Goal: Task Accomplishment & Management: Manage account settings

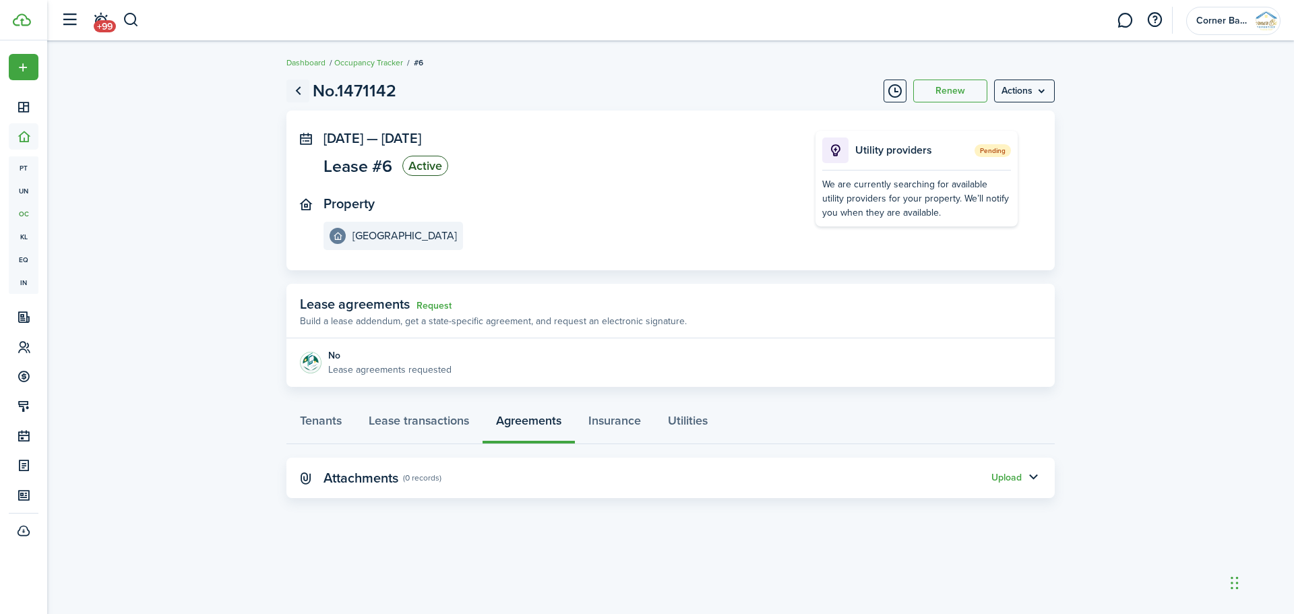
click at [298, 90] on link "Go back" at bounding box center [298, 91] width 23 height 23
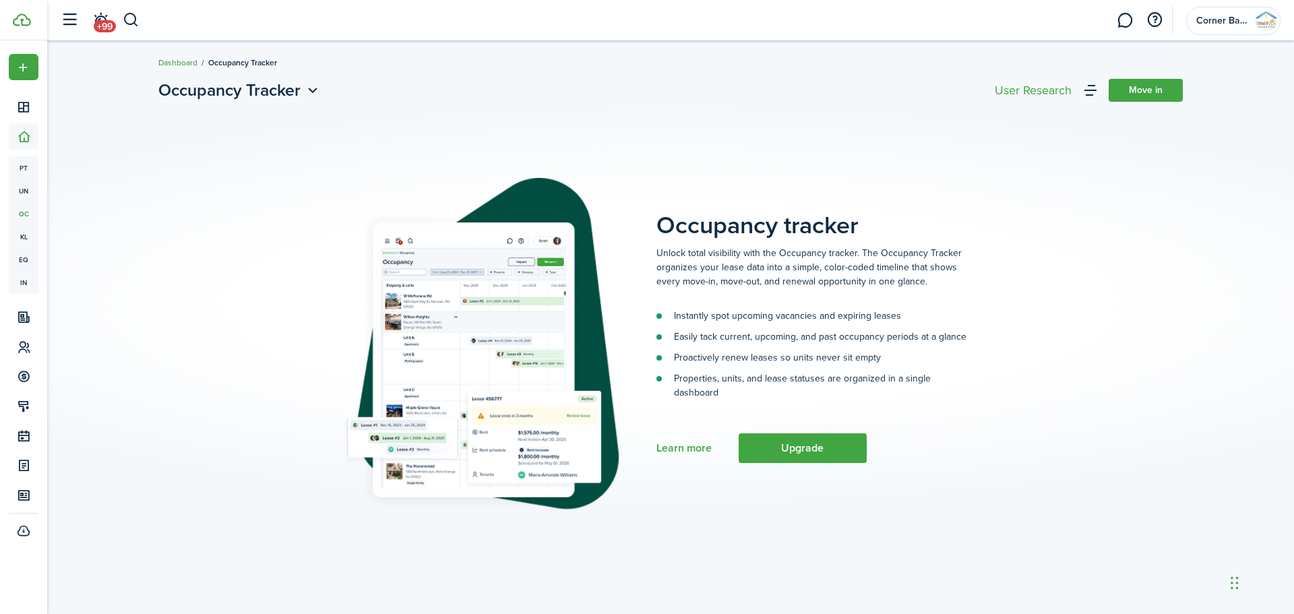
click at [186, 59] on link "Dashboard" at bounding box center [177, 63] width 39 height 12
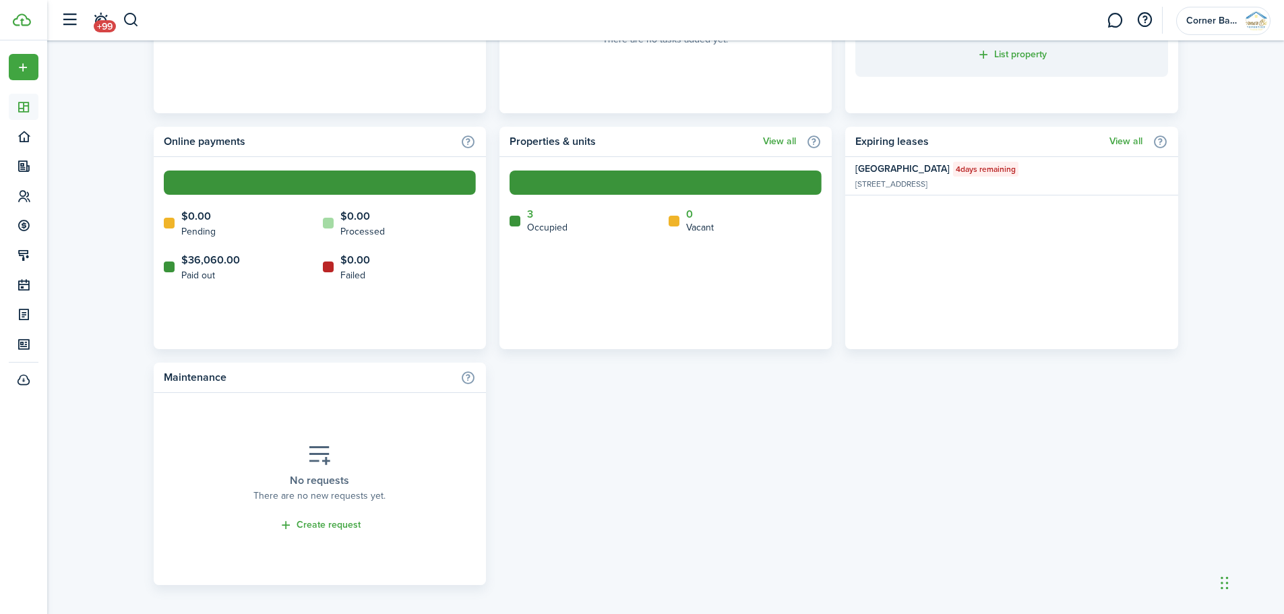
scroll to position [735, 0]
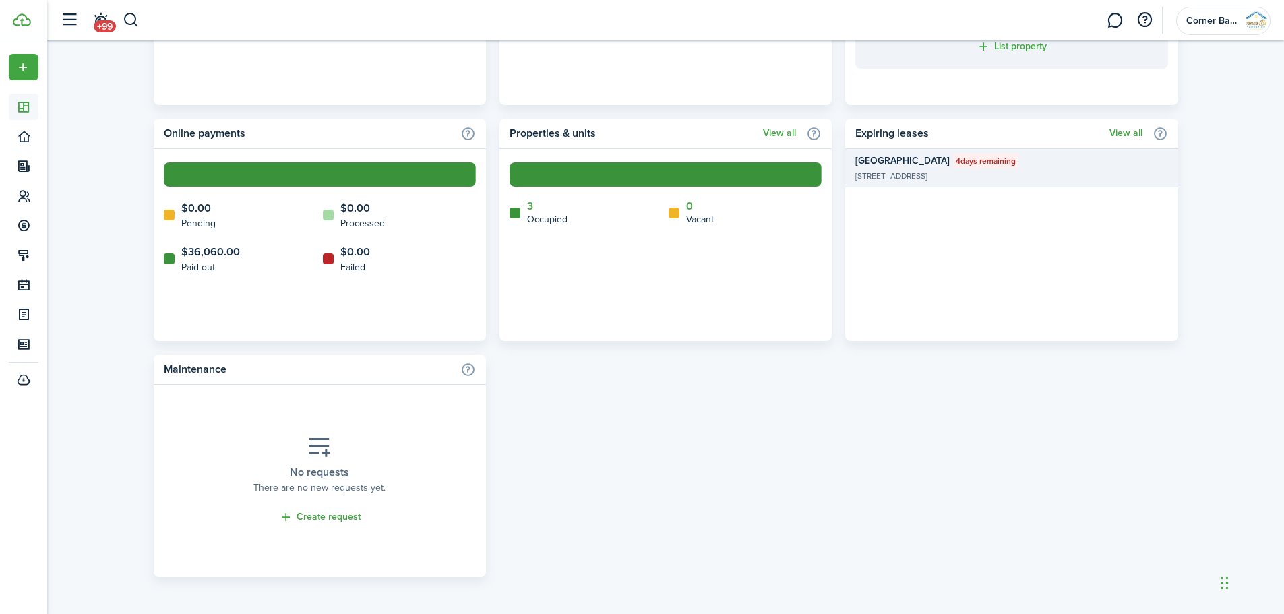
click at [1031, 167] on widget-list-item-title-group "[GEOGRAPHIC_DATA] 4 days remaining" at bounding box center [967, 161] width 224 height 15
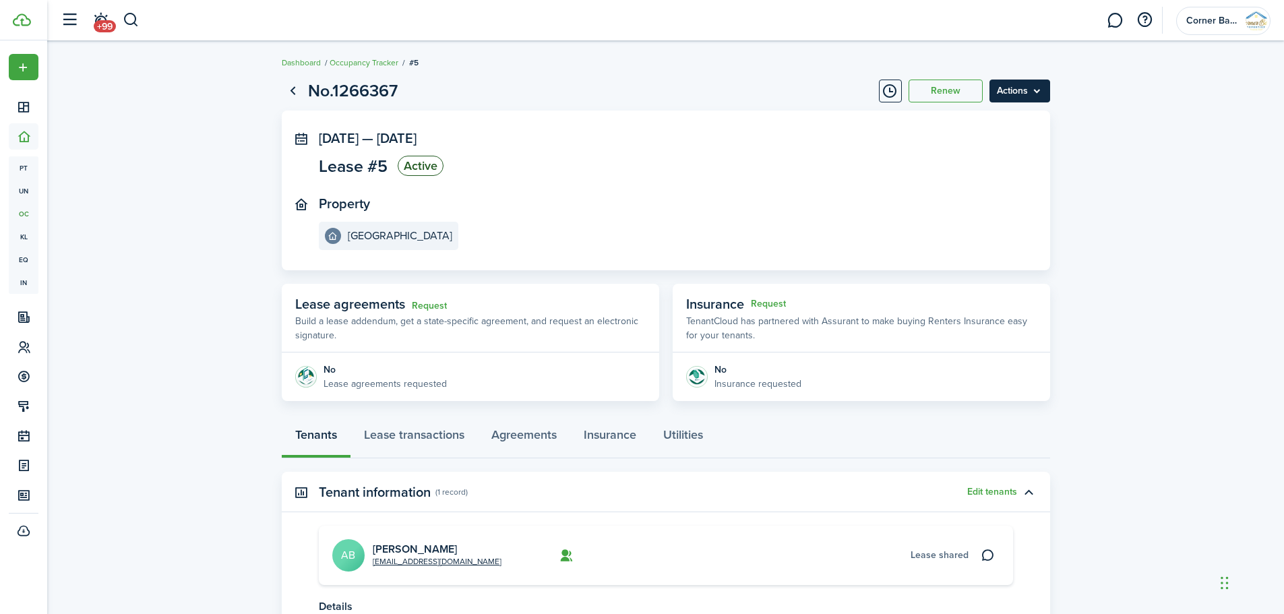
click at [1031, 98] on menu-btn "Actions" at bounding box center [1020, 91] width 61 height 23
click at [1112, 179] on lease-view "No.1266367 Renew Actions [DATE] — [DATE] Lease #5 Active Property [GEOGRAPHIC_D…" at bounding box center [665, 391] width 1237 height 640
click at [531, 440] on link "Agreements" at bounding box center [524, 438] width 92 height 40
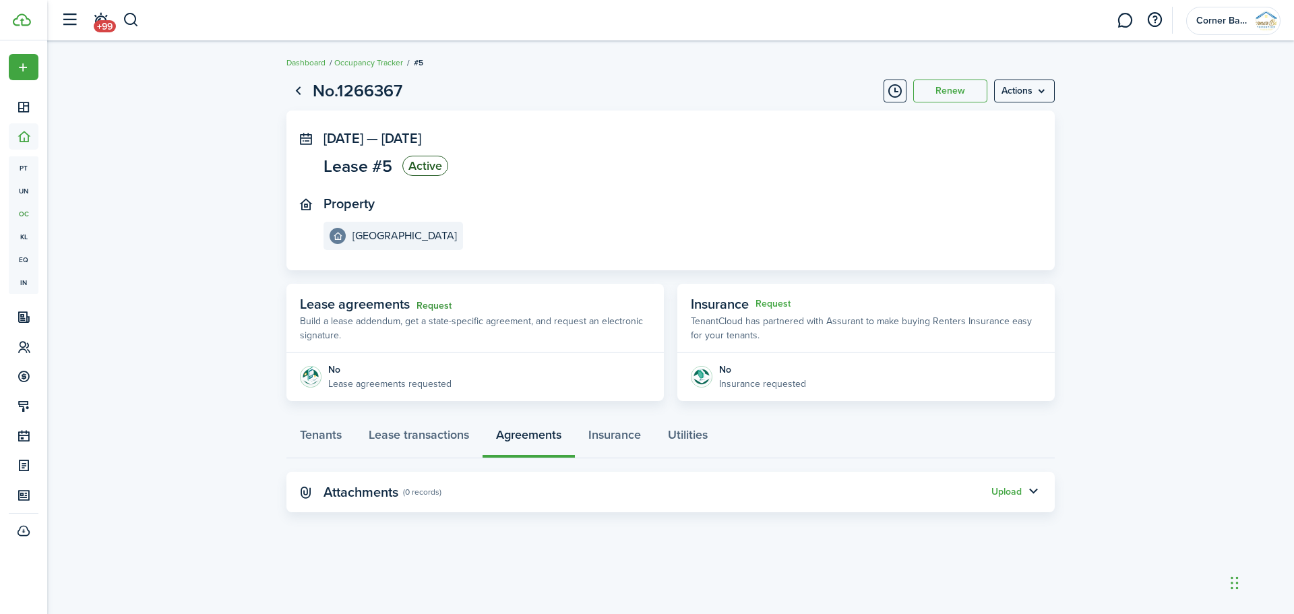
click at [429, 305] on link "Request" at bounding box center [434, 306] width 35 height 11
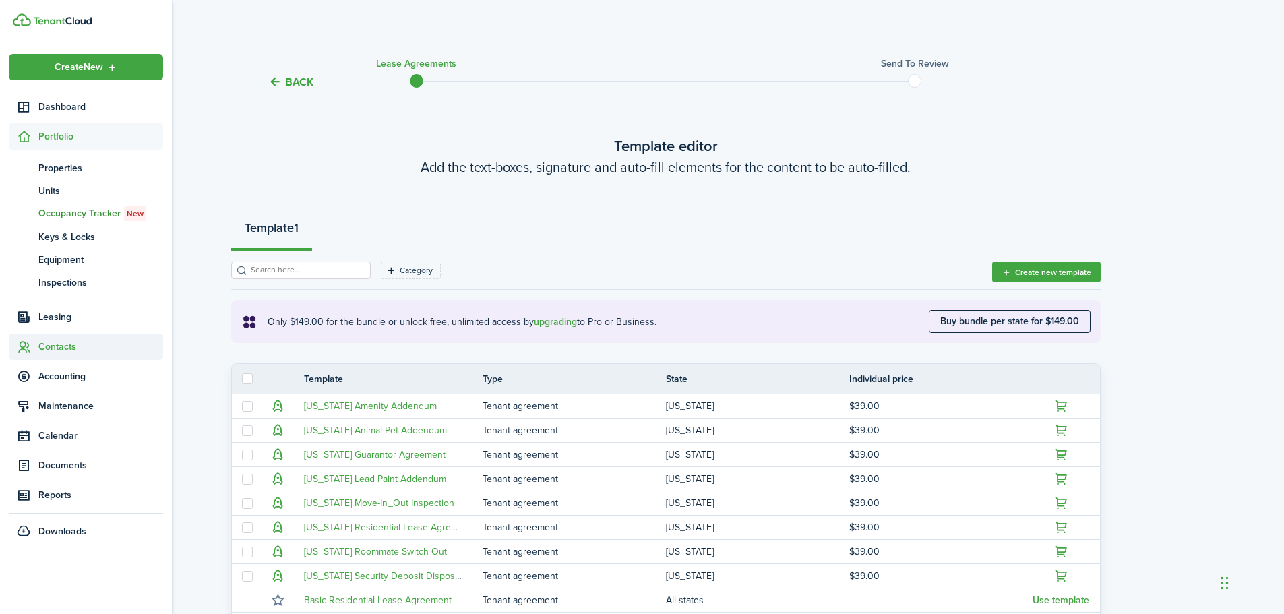
click at [44, 347] on span "Contacts" at bounding box center [100, 347] width 125 height 14
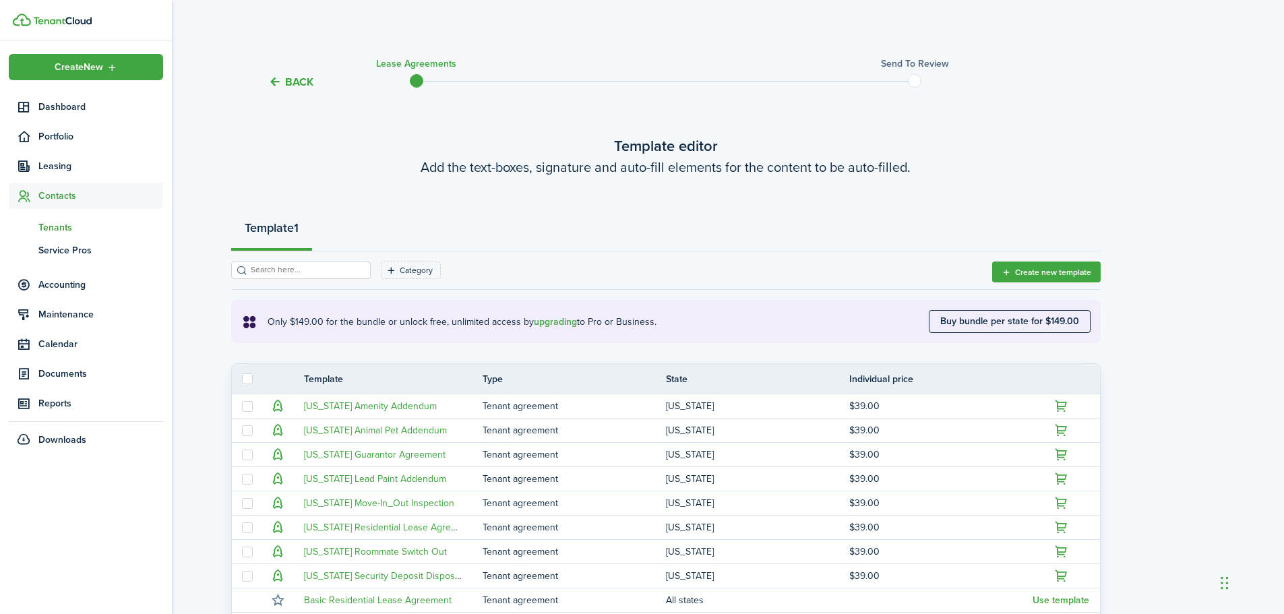
click at [59, 231] on span "Tenants" at bounding box center [100, 227] width 125 height 14
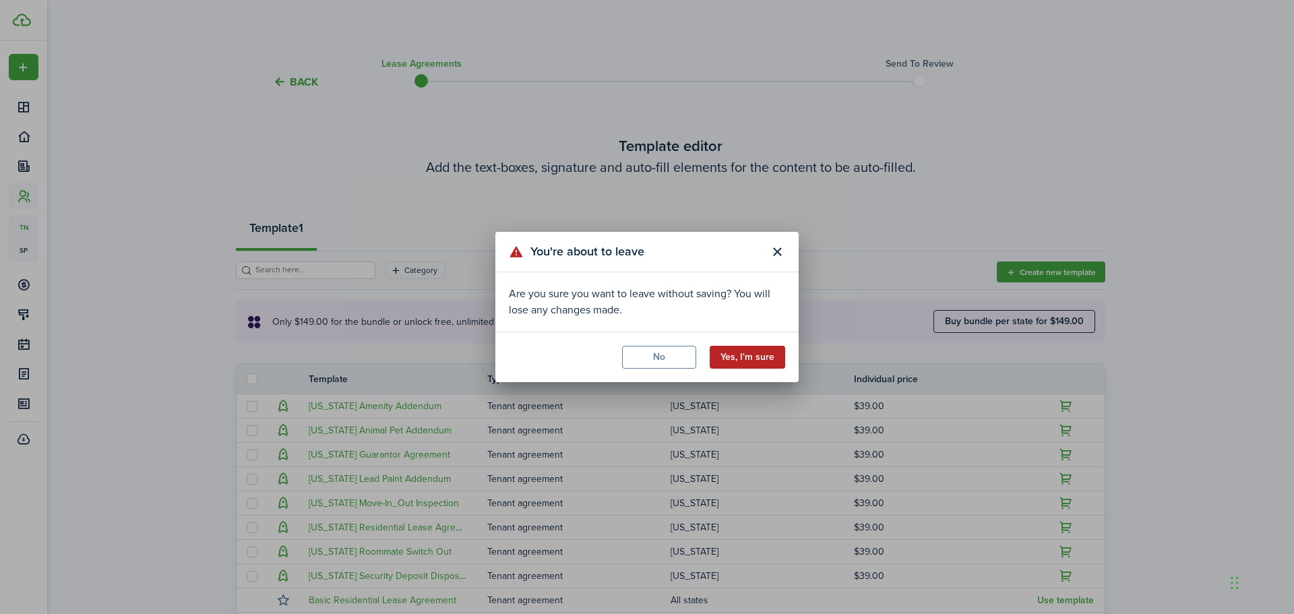
click at [755, 361] on button "Yes, I'm sure" at bounding box center [748, 357] width 76 height 23
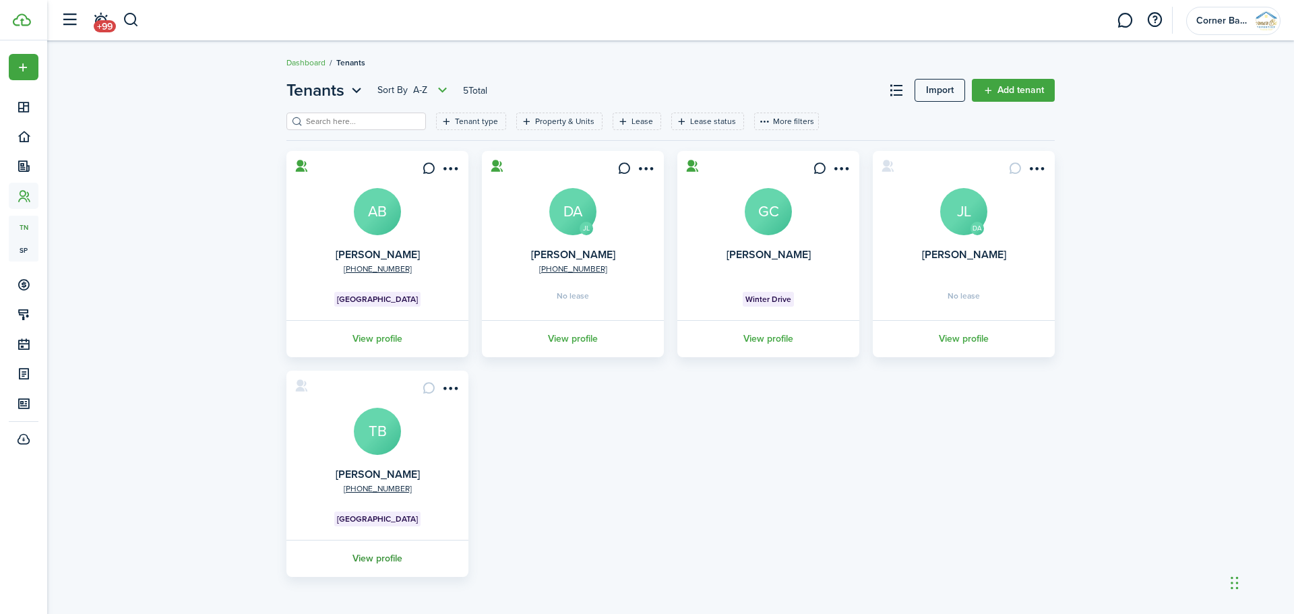
click at [371, 562] on link "View profile" at bounding box center [377, 558] width 186 height 37
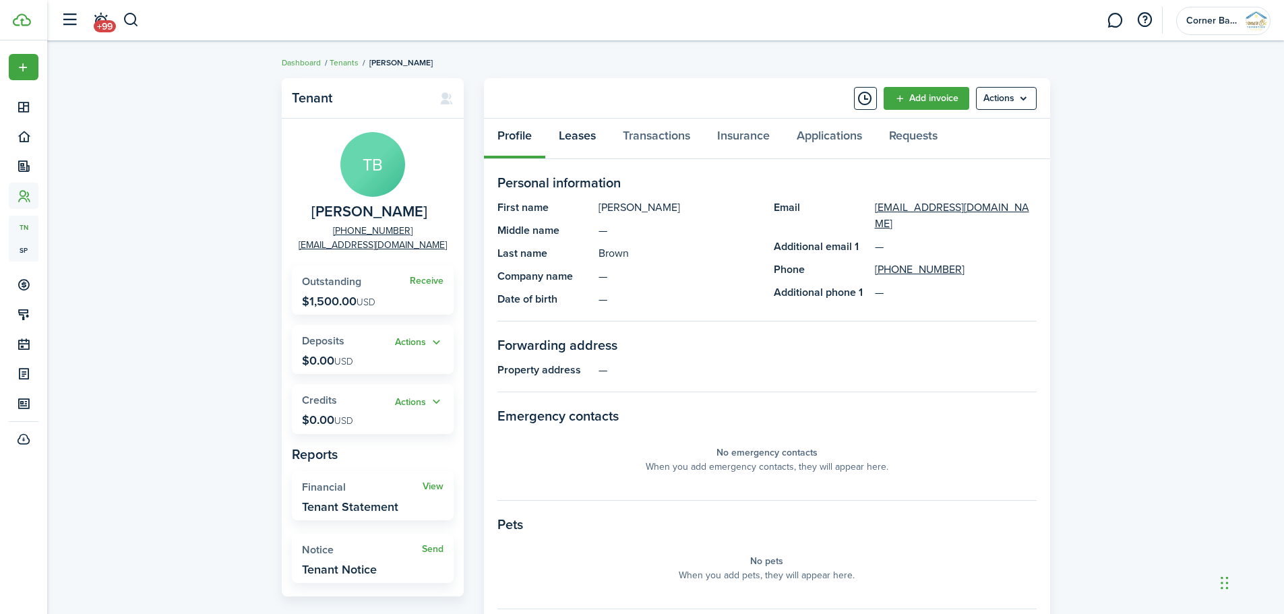
click at [582, 136] on link "Leases" at bounding box center [577, 139] width 64 height 40
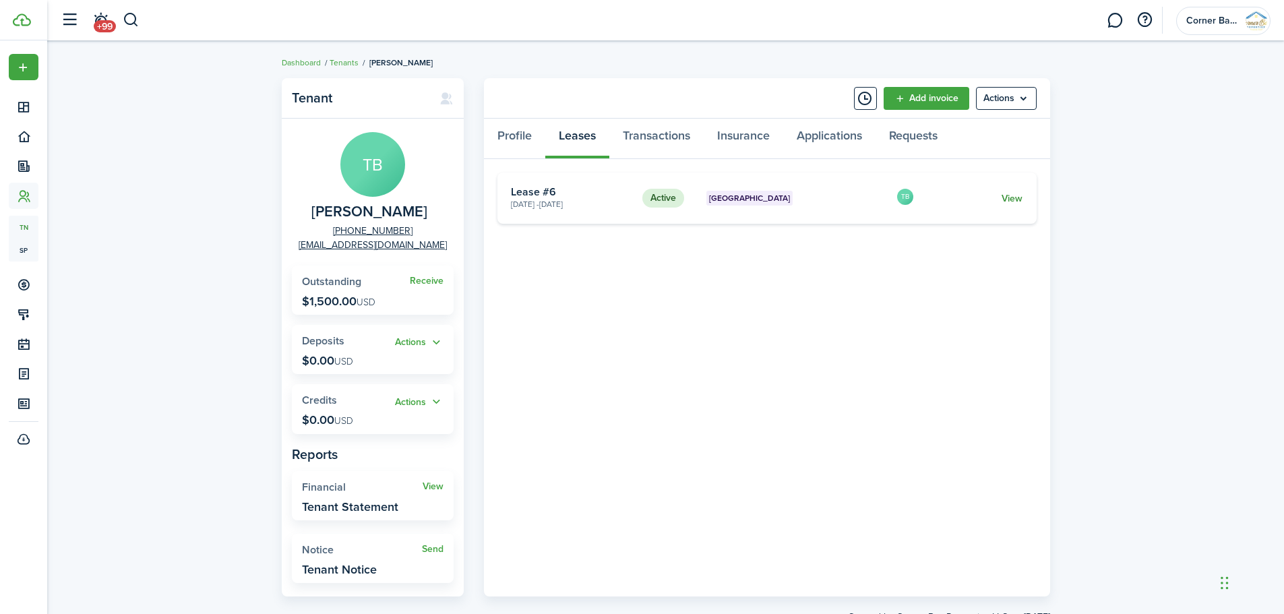
click at [1017, 199] on link "View" at bounding box center [1012, 198] width 21 height 14
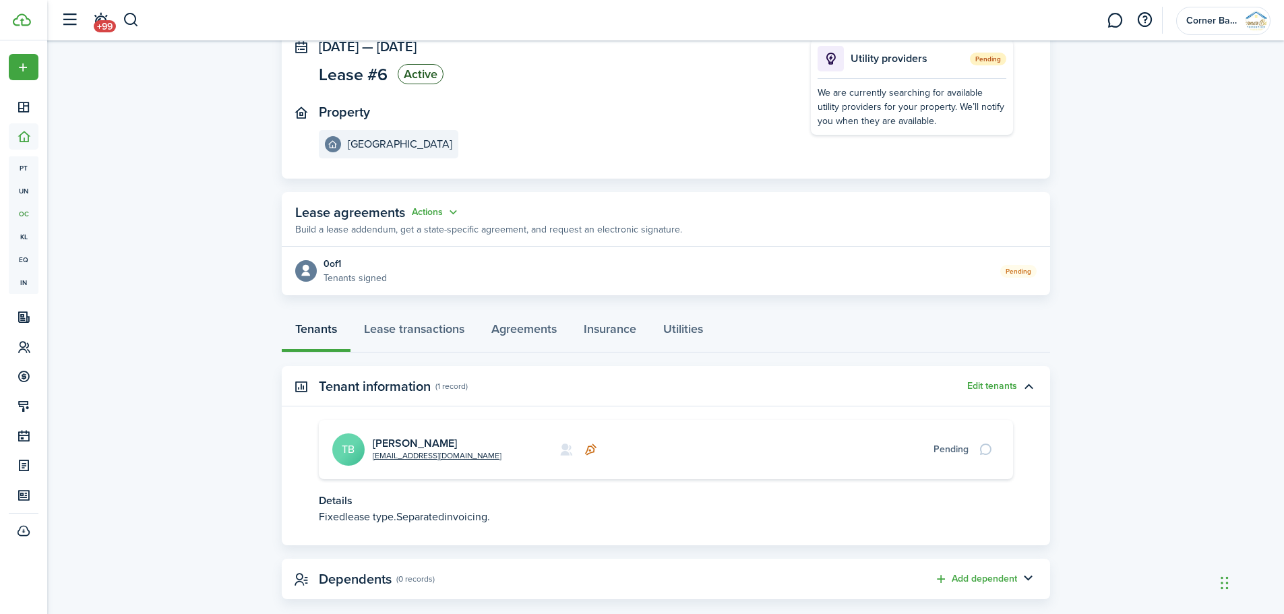
scroll to position [114, 0]
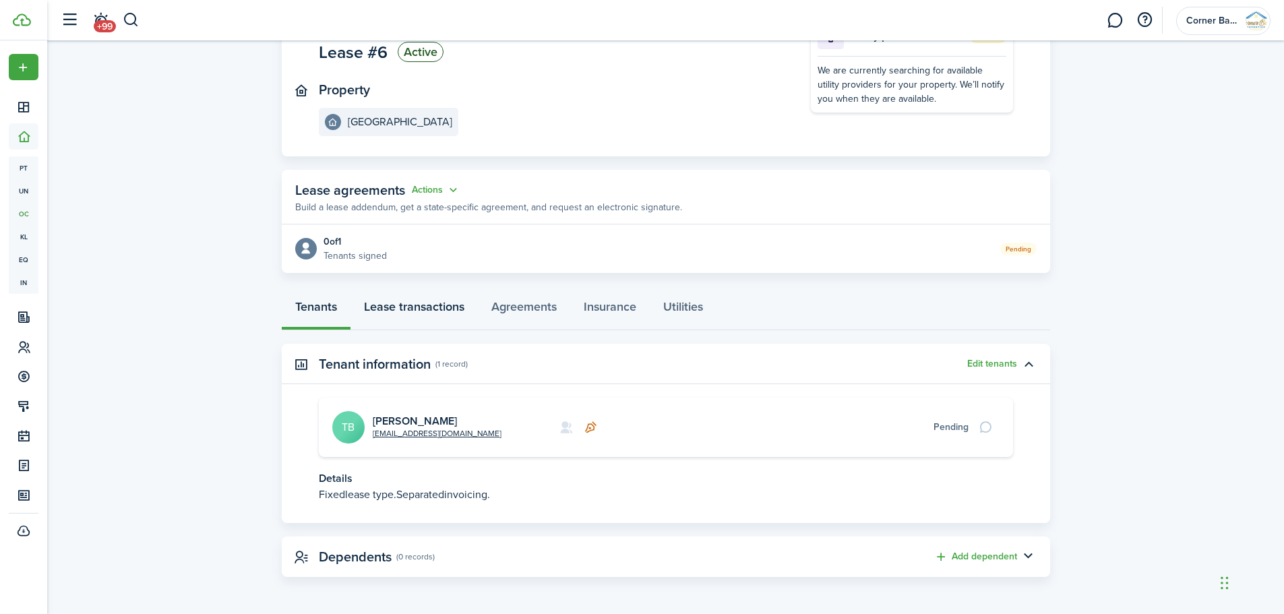
click at [415, 305] on link "Lease transactions" at bounding box center [414, 310] width 127 height 40
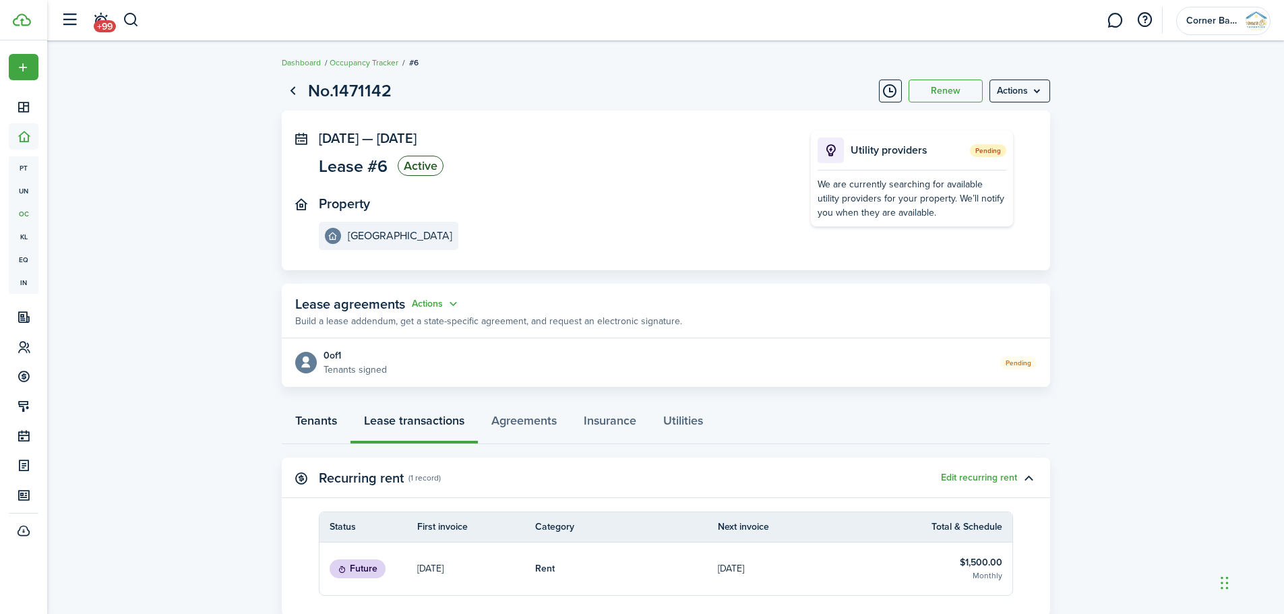
click at [325, 417] on link "Tenants" at bounding box center [316, 424] width 69 height 40
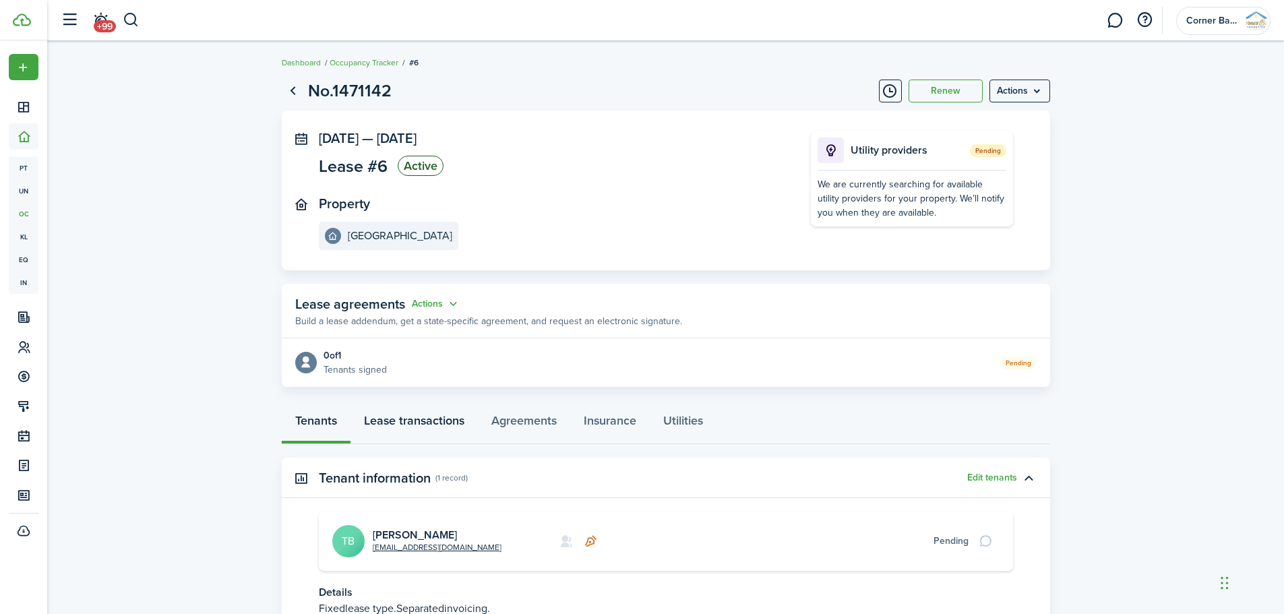
click at [431, 423] on link "Lease transactions" at bounding box center [414, 424] width 127 height 40
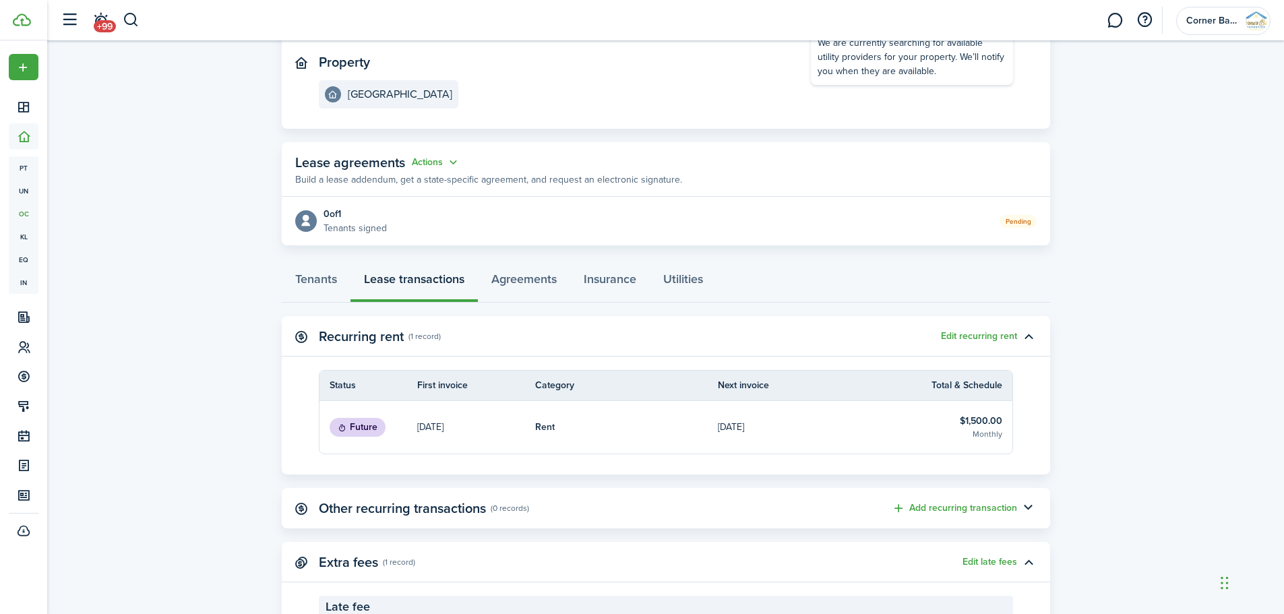
scroll to position [202, 0]
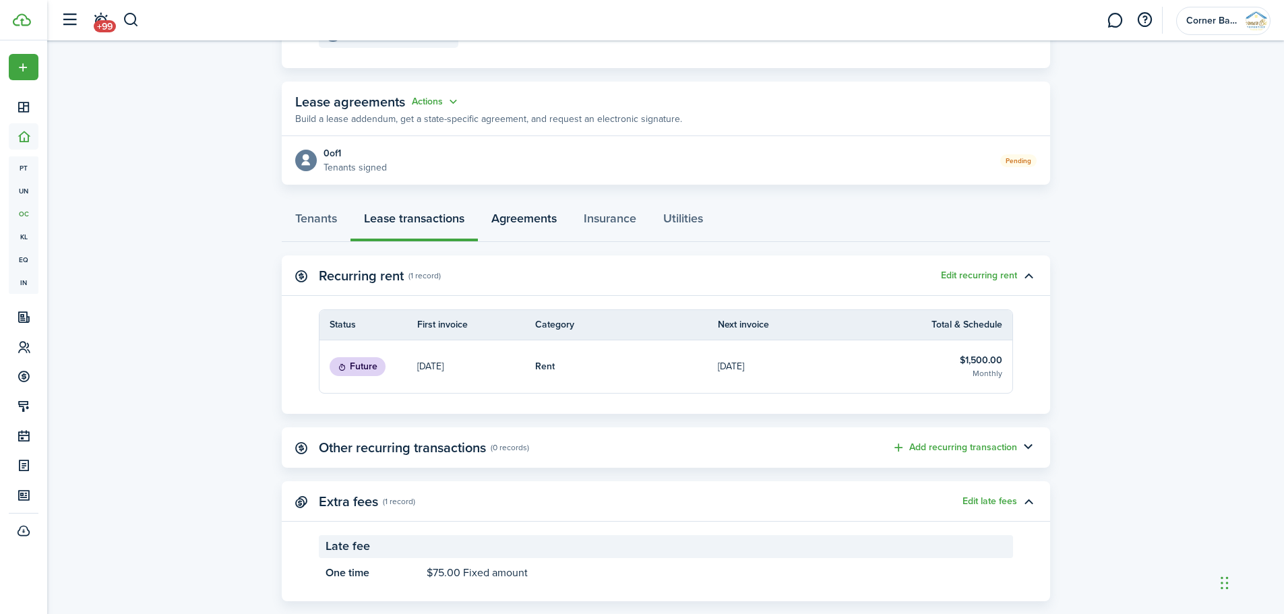
click at [526, 218] on link "Agreements" at bounding box center [524, 222] width 92 height 40
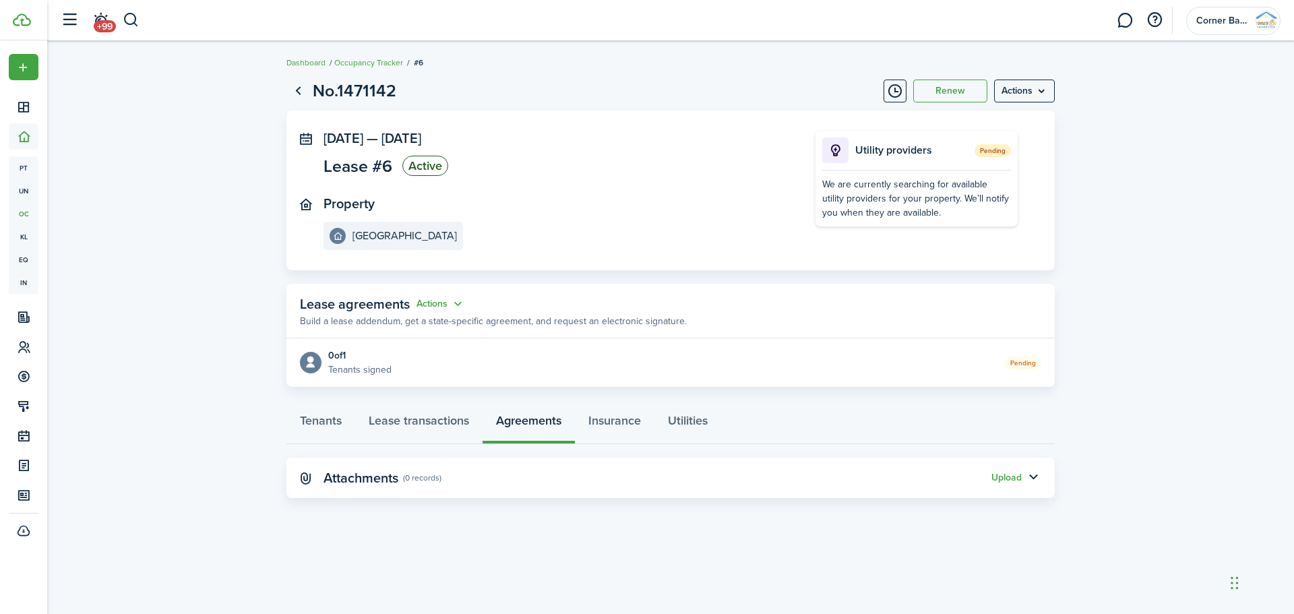
click at [385, 367] on p "Tenants signed" at bounding box center [359, 370] width 63 height 14
click at [458, 305] on button "Actions" at bounding box center [441, 305] width 49 height 16
click at [579, 310] on panel-main-header "Lease agreements Actions Build a lease addendum, get a state-specific agreement…" at bounding box center [671, 311] width 769 height 55
click at [460, 300] on button "Actions" at bounding box center [441, 305] width 49 height 16
click at [369, 329] on link "Edit" at bounding box center [408, 330] width 118 height 24
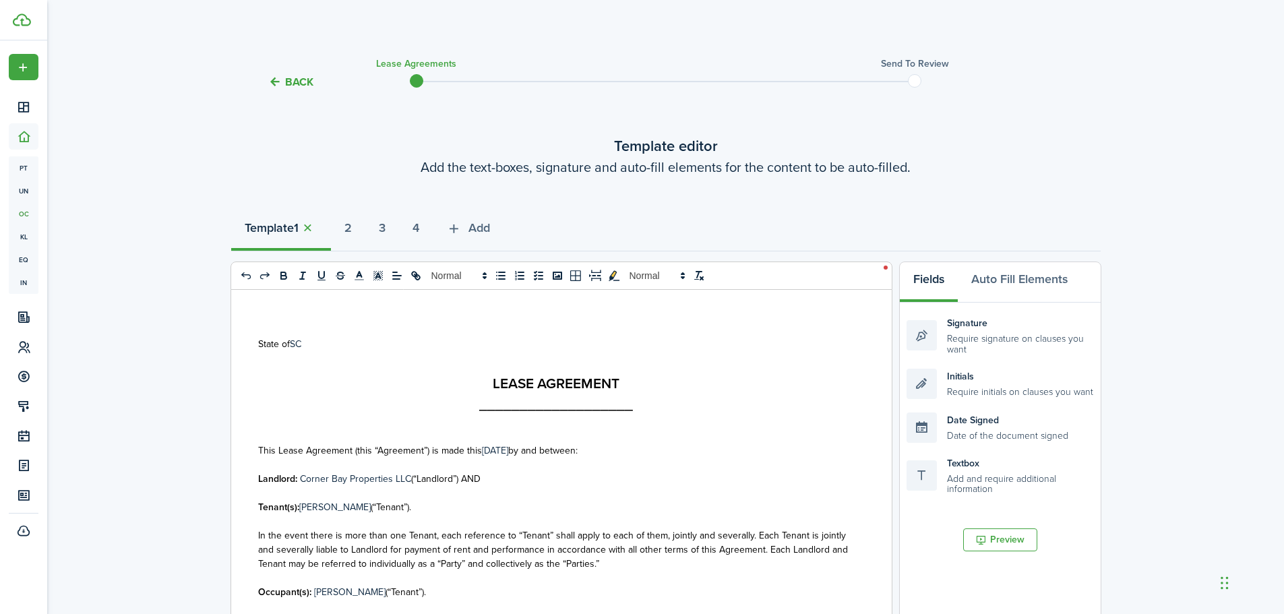
select select "fit"
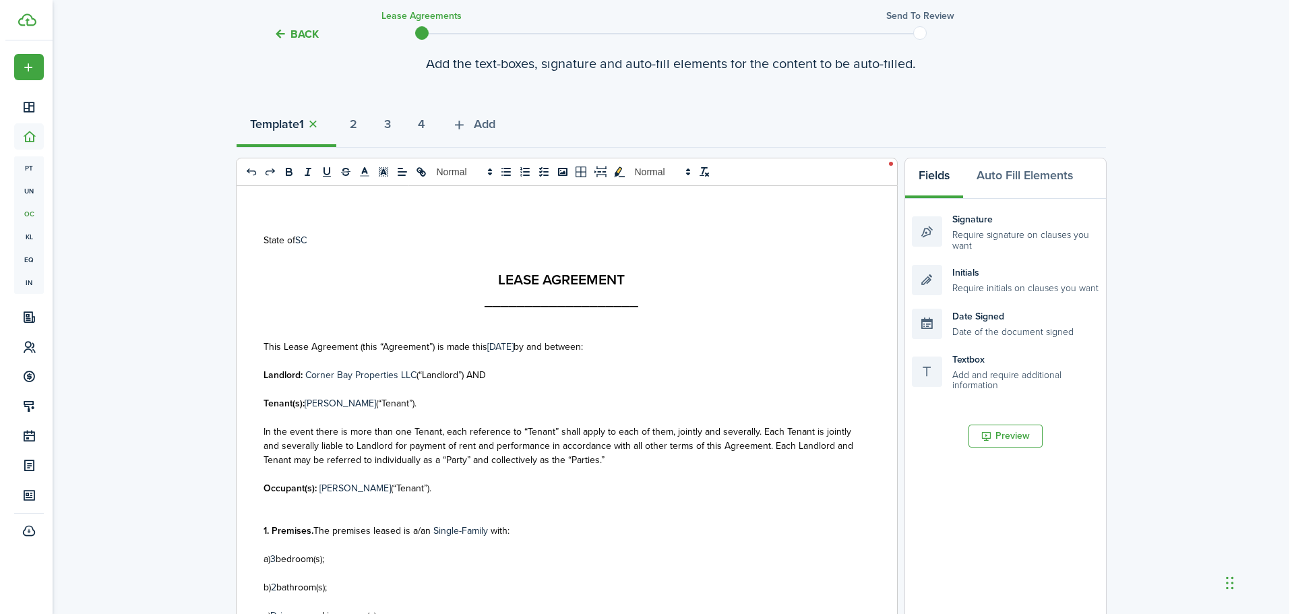
scroll to position [67, 0]
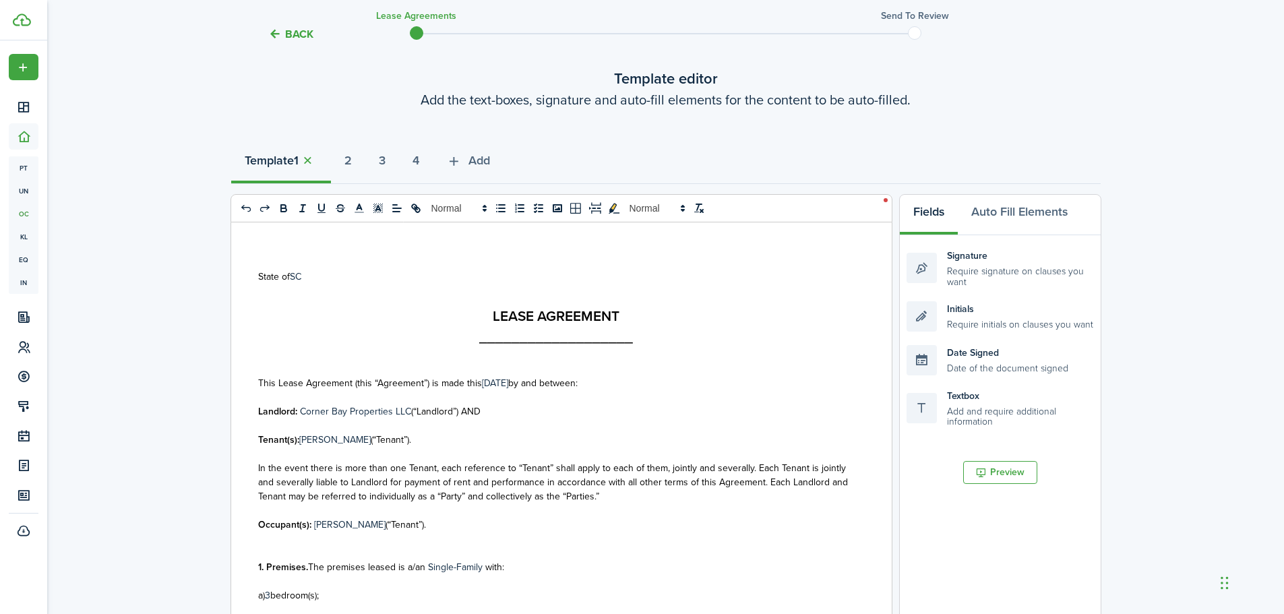
click at [299, 34] on button "Back" at bounding box center [290, 34] width 45 height 14
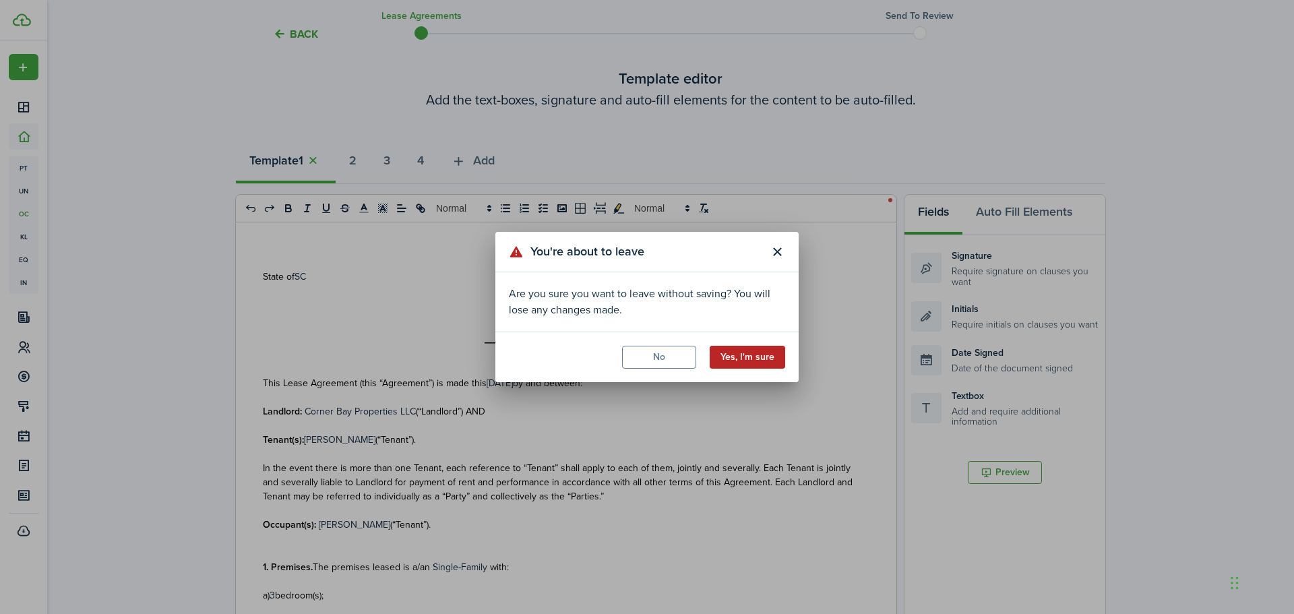
click at [754, 353] on button "Yes, I'm sure" at bounding box center [748, 357] width 76 height 23
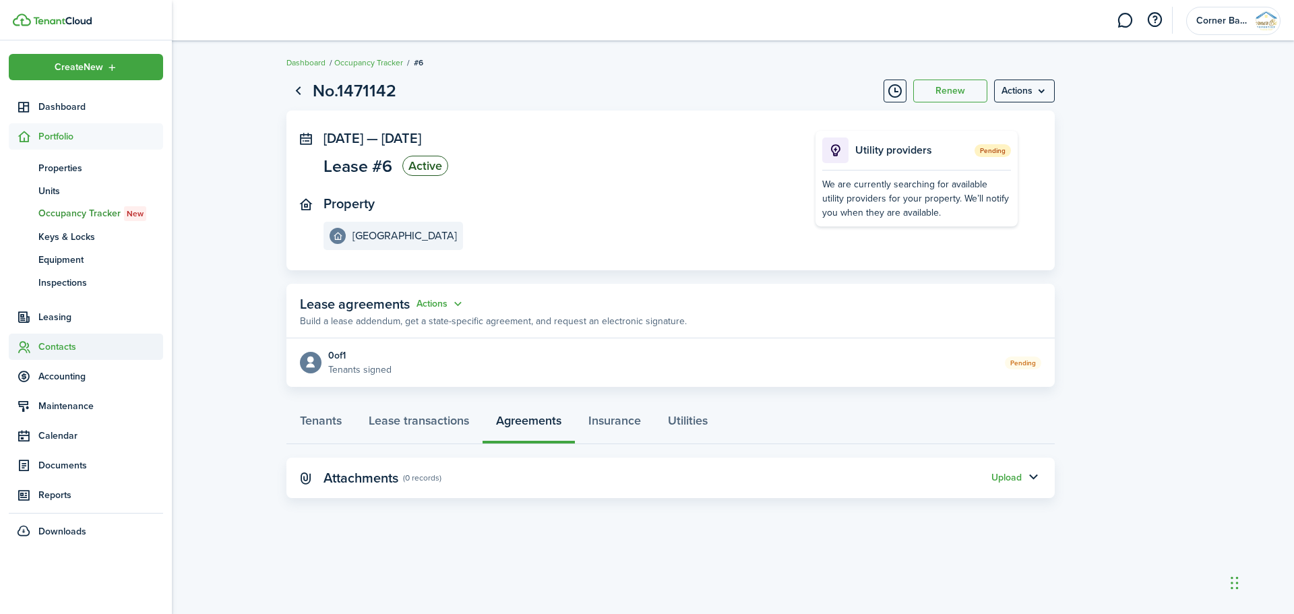
click at [49, 351] on span "Contacts" at bounding box center [100, 347] width 125 height 14
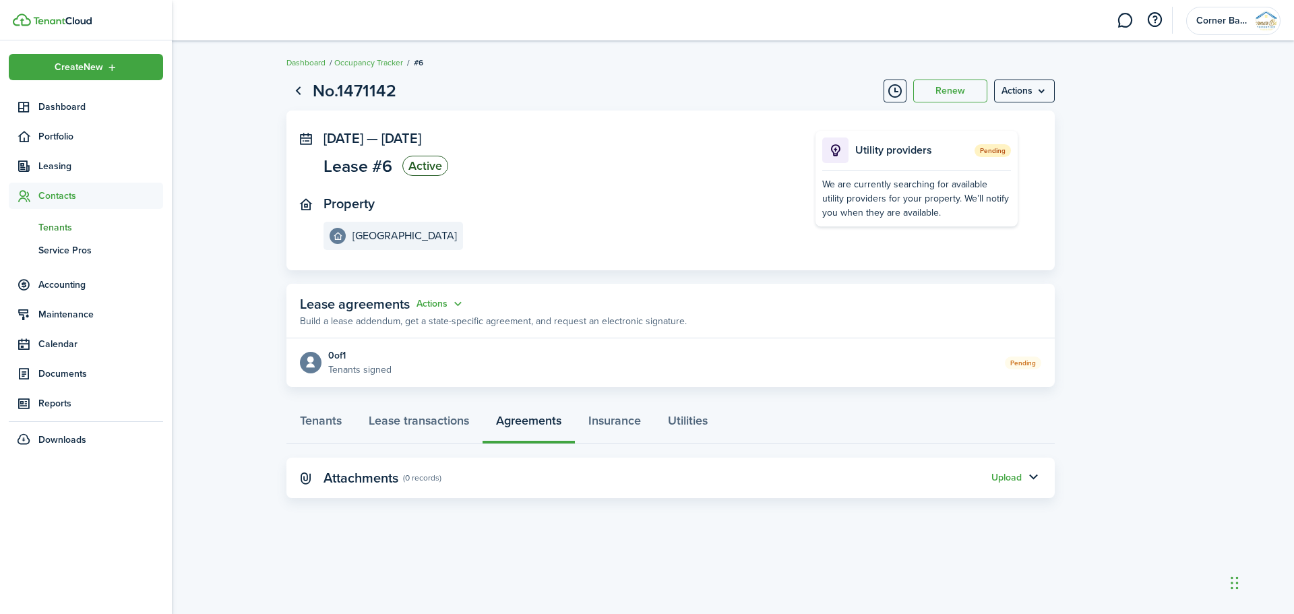
click at [56, 225] on span "Tenants" at bounding box center [100, 227] width 125 height 14
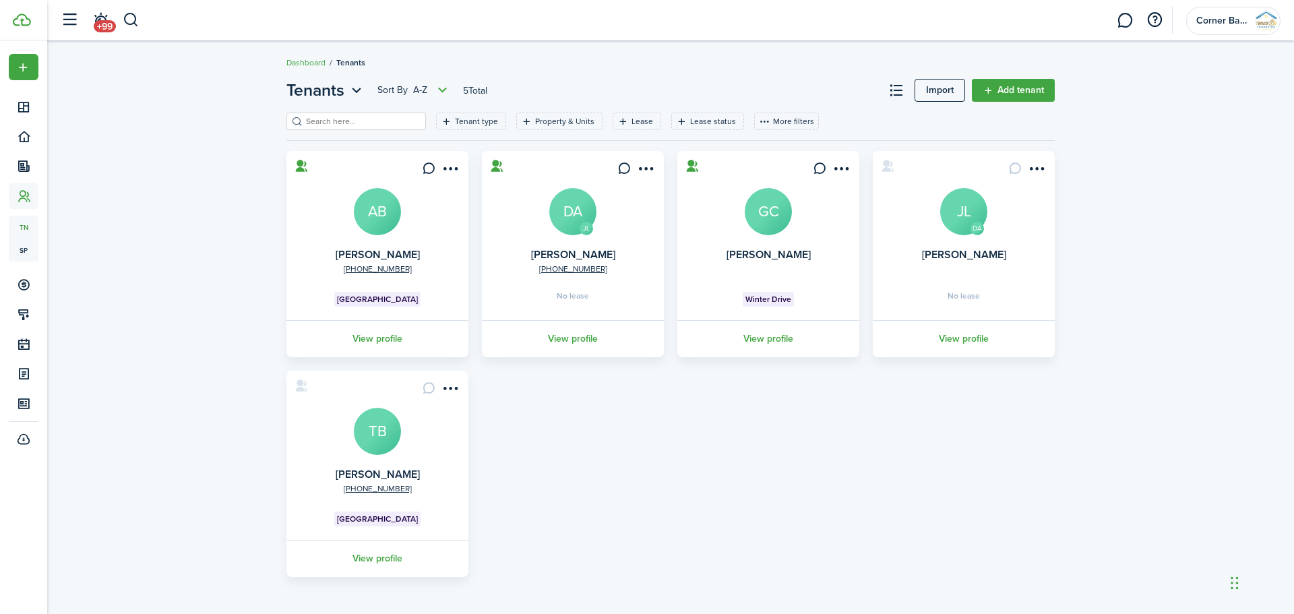
click at [430, 444] on card "[PHONE_NUMBER] [PERSON_NAME] TB Vicksburg Landing View profile" at bounding box center [378, 474] width 182 height 206
click at [448, 390] on menu-btn-icon "Open menu" at bounding box center [450, 388] width 23 height 23
click at [533, 448] on div "[PHONE_NUMBER] [PERSON_NAME][GEOGRAPHIC_DATA] View profile JL [PHONE_NUMBER] [P…" at bounding box center [671, 364] width 782 height 426
click at [386, 557] on link "View profile" at bounding box center [377, 558] width 186 height 37
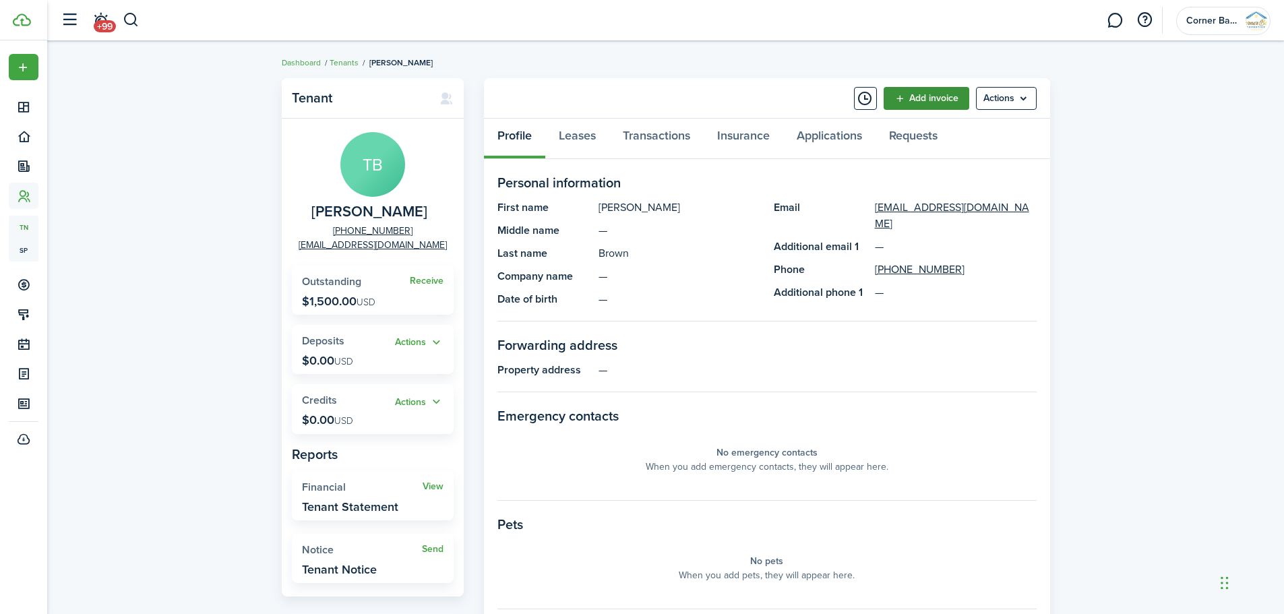
click at [928, 98] on link "Add invoice" at bounding box center [927, 98] width 86 height 23
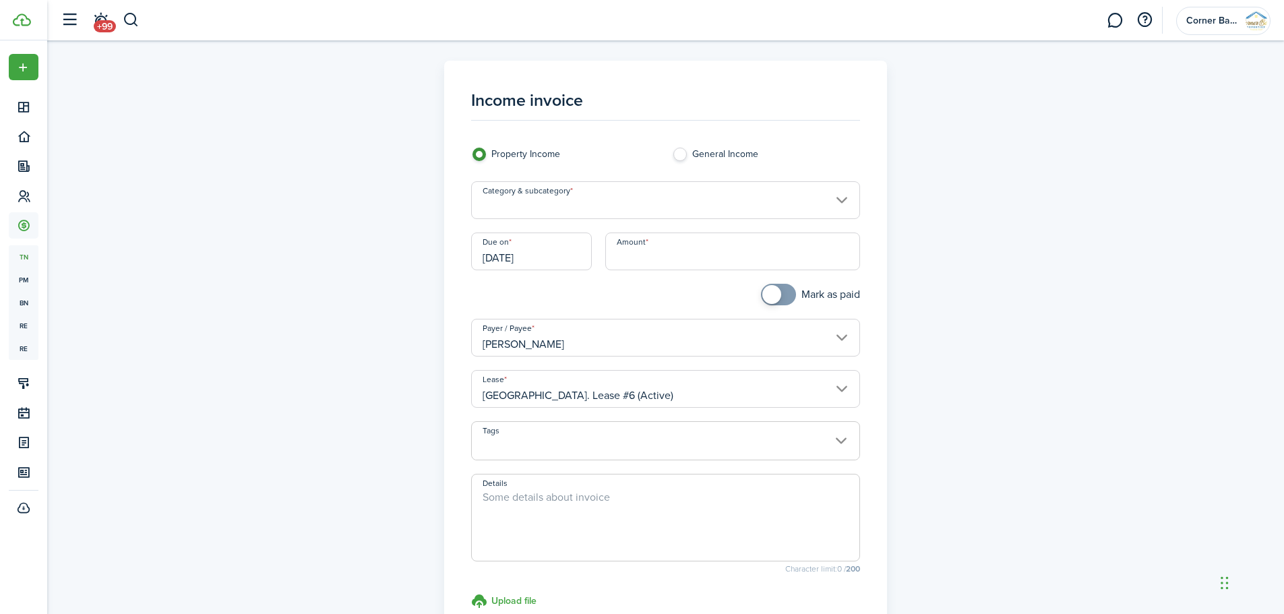
click at [733, 198] on input "Category & subcategory" at bounding box center [665, 200] width 389 height 38
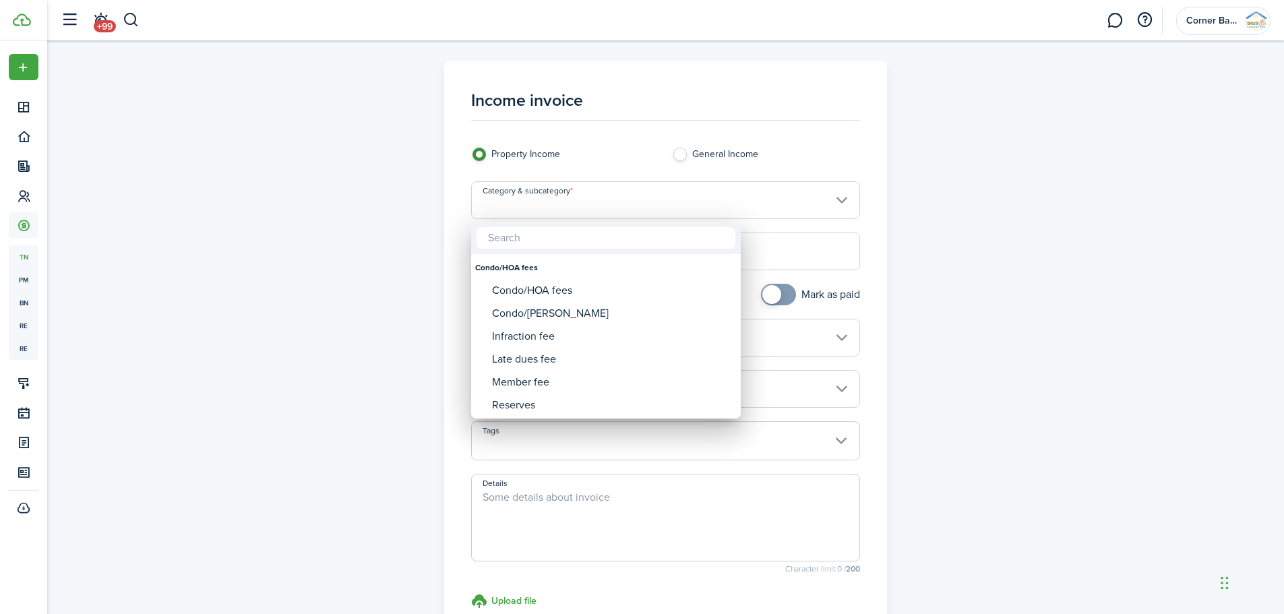
click at [582, 242] on input "text" at bounding box center [606, 238] width 259 height 22
type input "d"
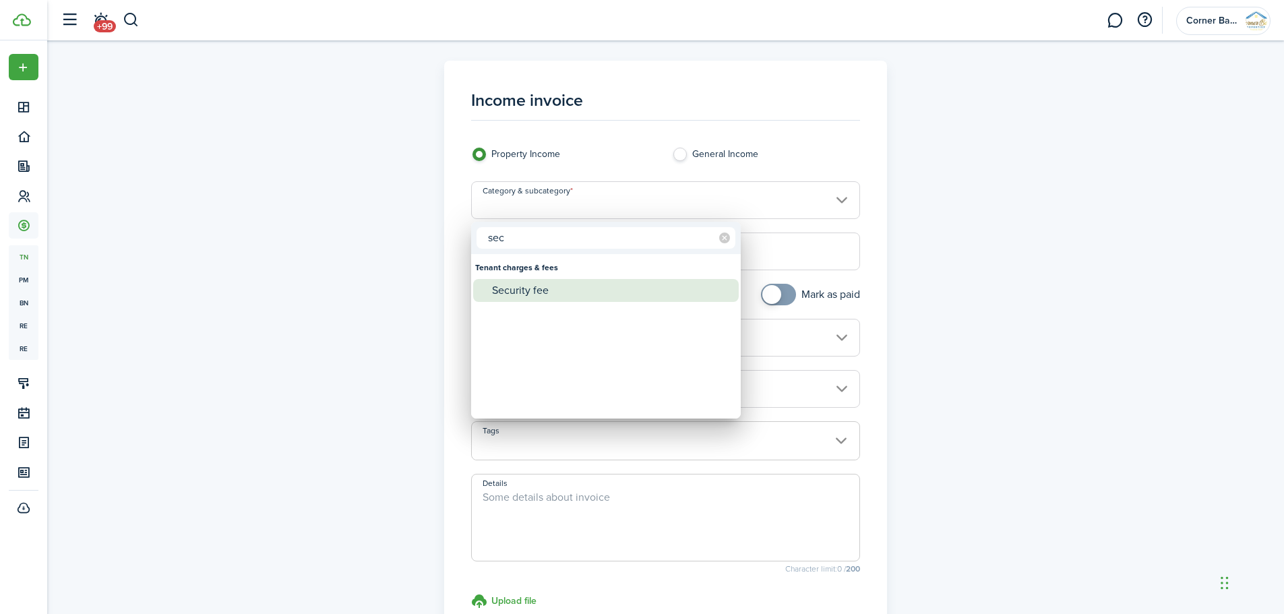
type input "sec"
click at [527, 287] on div "Security fee" at bounding box center [611, 290] width 239 height 23
type input "Tenant charges & fees / Security fee"
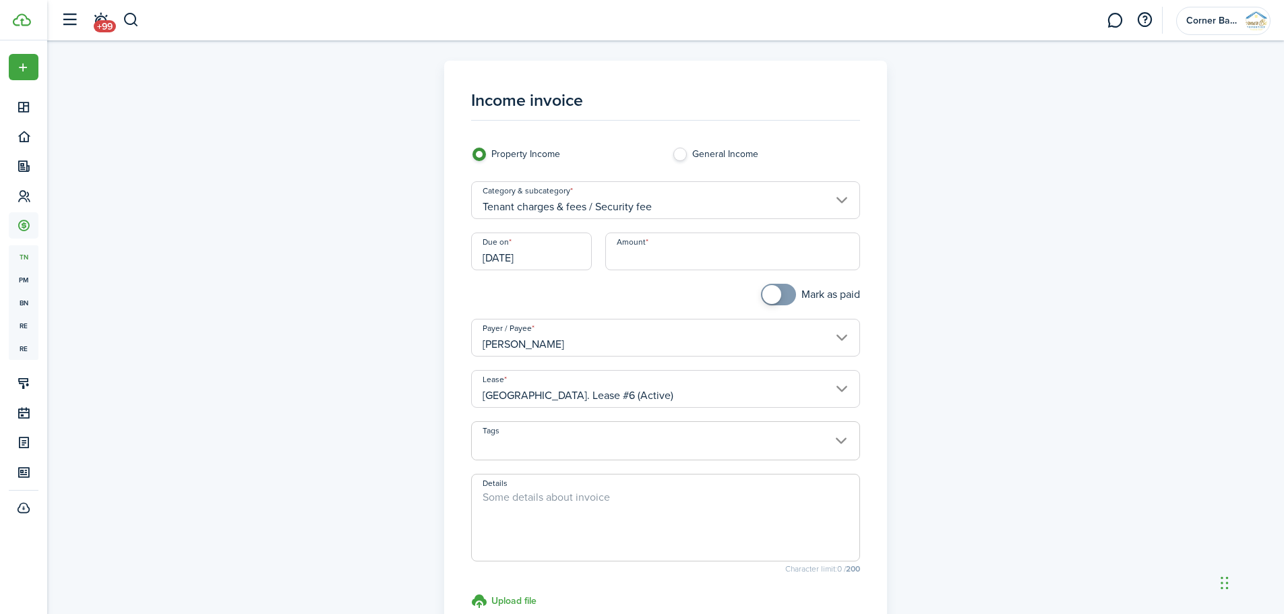
click at [678, 154] on label "General Income" at bounding box center [765, 158] width 187 height 20
radio input "false"
radio input "true"
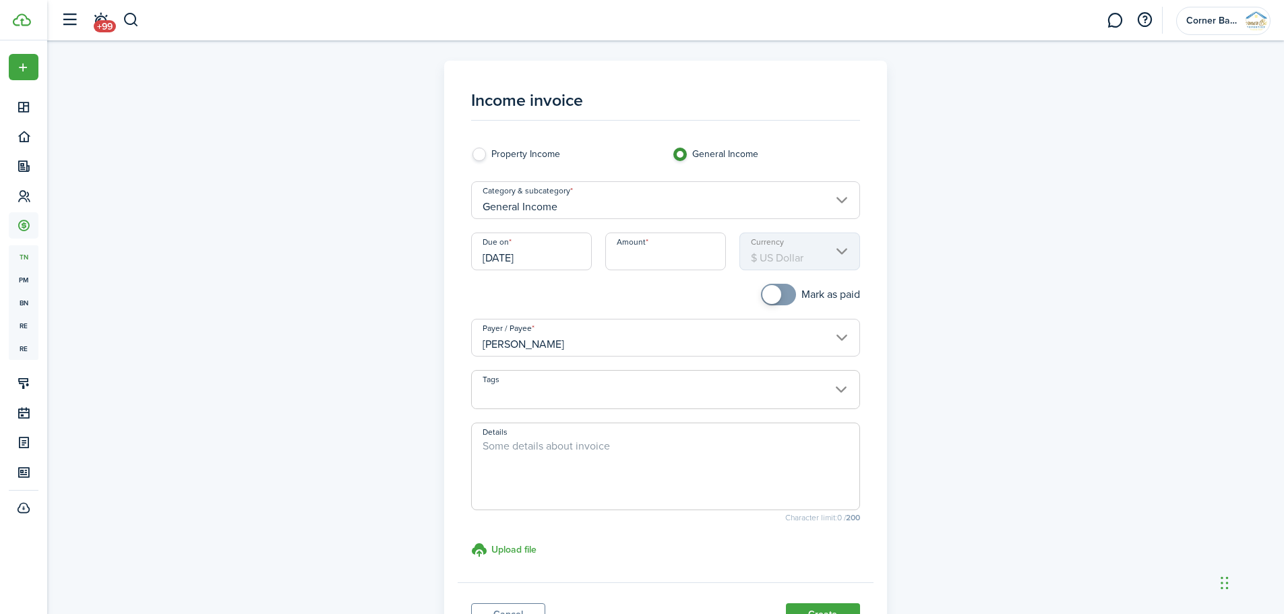
click at [659, 196] on input "General Income" at bounding box center [665, 200] width 389 height 38
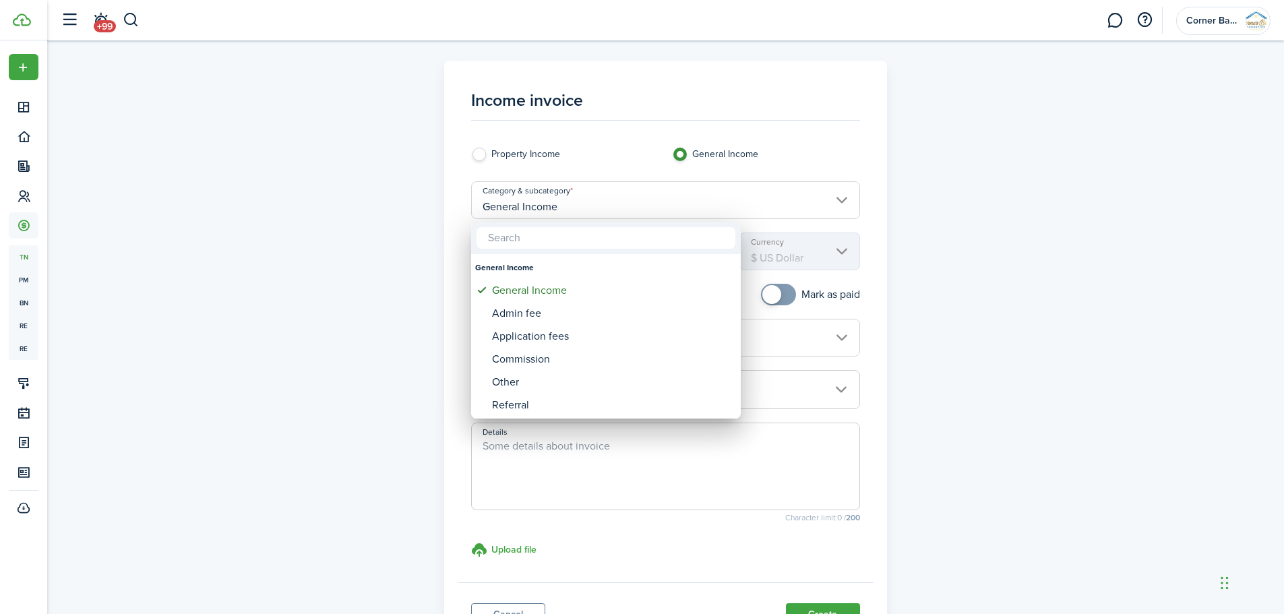
click at [480, 151] on div at bounding box center [642, 307] width 1500 height 830
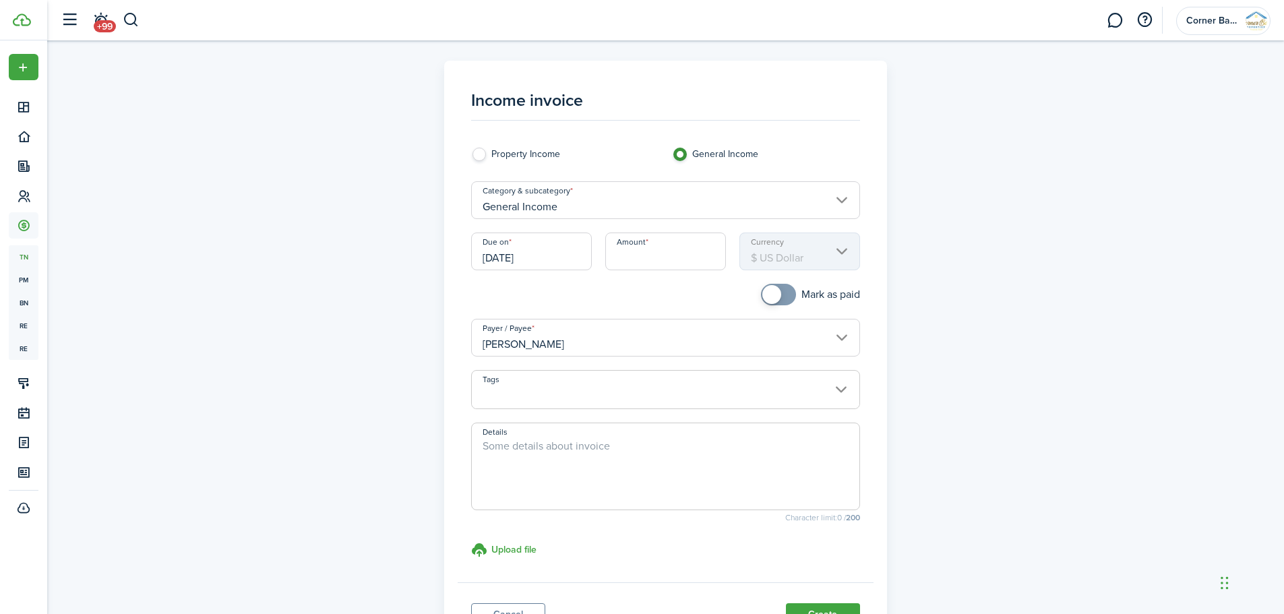
click at [481, 152] on label "Property Income" at bounding box center [564, 158] width 187 height 20
radio input "true"
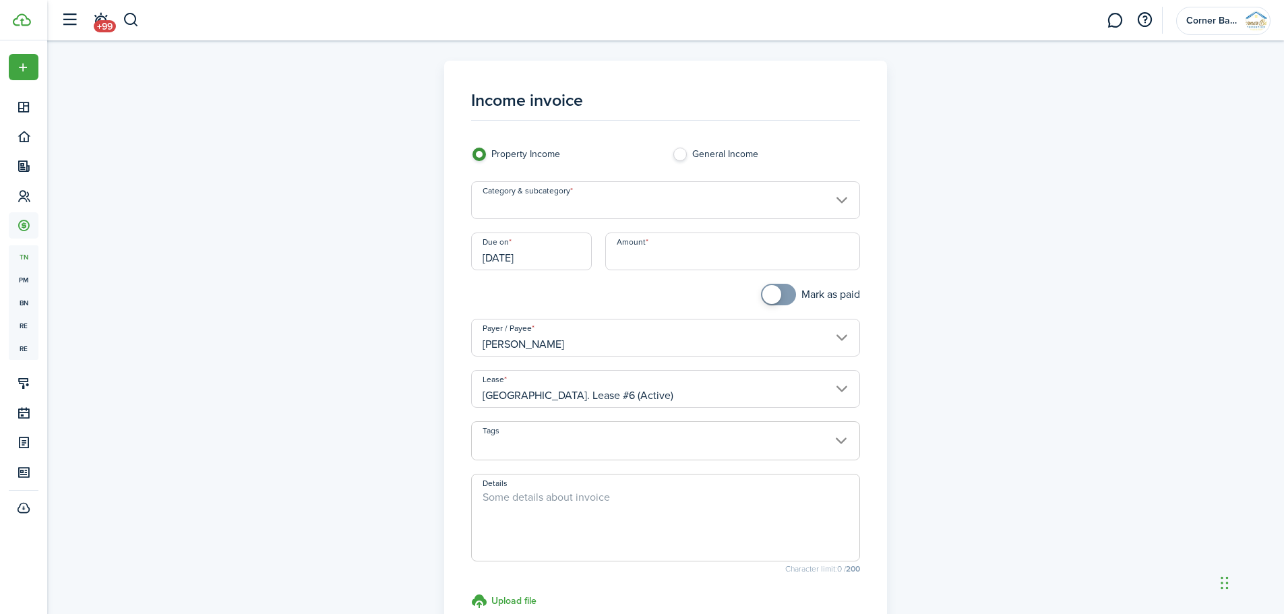
click at [562, 193] on input "Category & subcategory" at bounding box center [665, 200] width 389 height 38
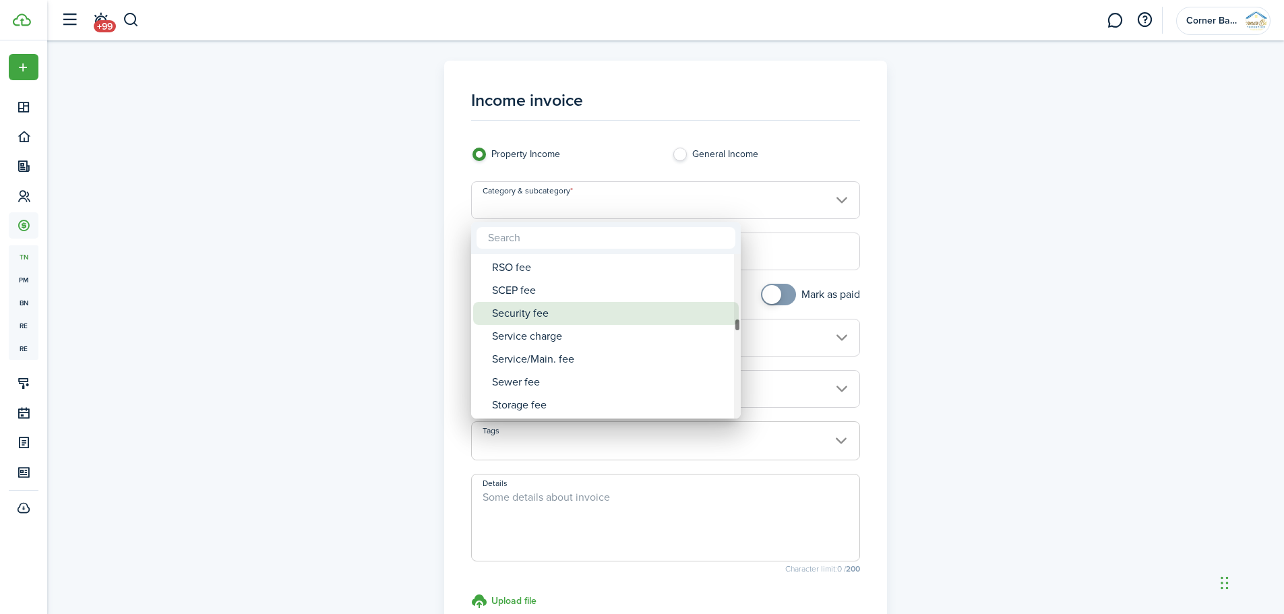
click at [601, 318] on div "Security fee" at bounding box center [611, 313] width 239 height 23
type input "Tenant charges & fees / Security fee"
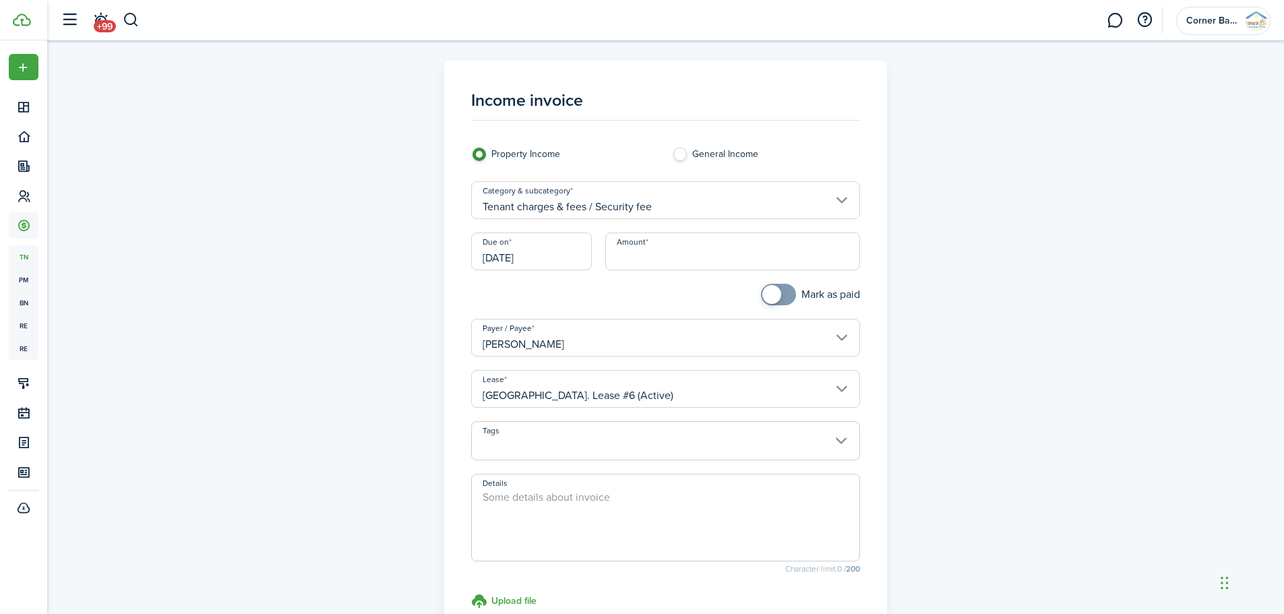
click at [655, 256] on input "Amount" at bounding box center [732, 252] width 255 height 38
type input "$1,500.00"
click at [650, 295] on div at bounding box center [564, 301] width 201 height 35
click at [607, 450] on span at bounding box center [666, 448] width 388 height 23
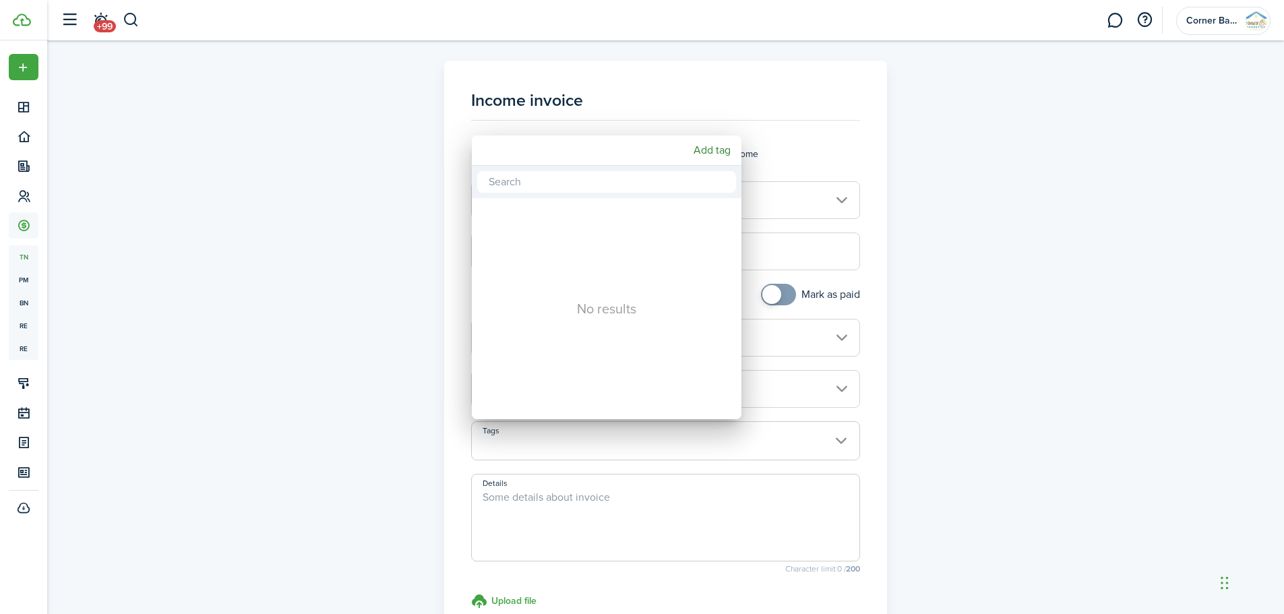
click at [978, 420] on div at bounding box center [642, 307] width 1500 height 830
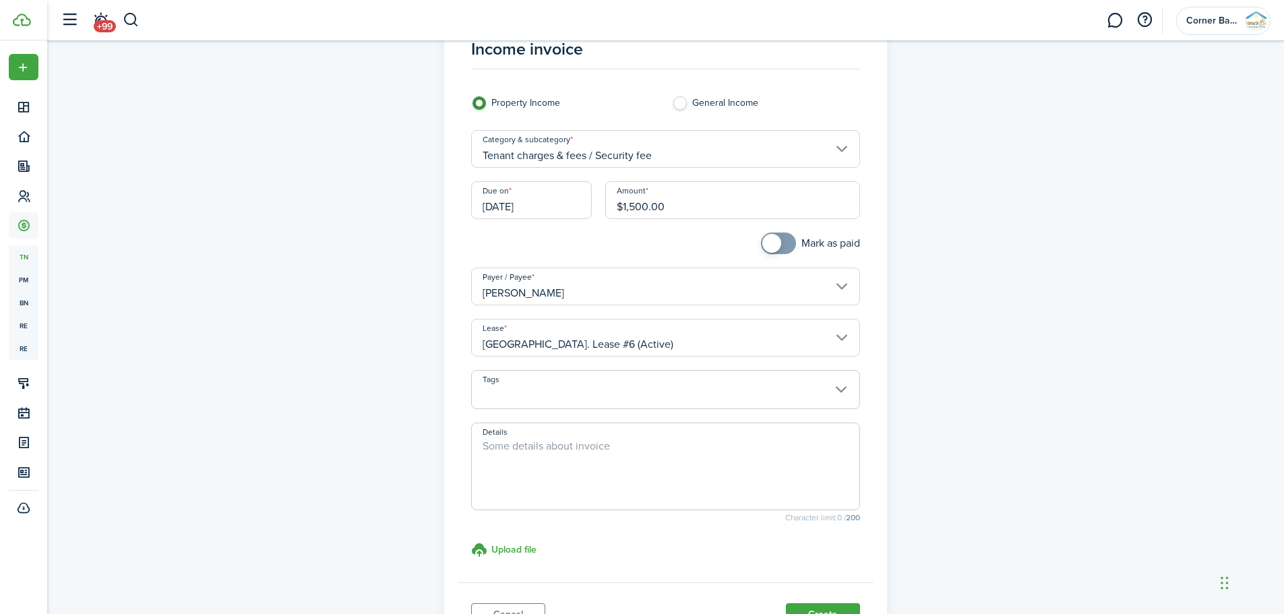
scroll to position [135, 0]
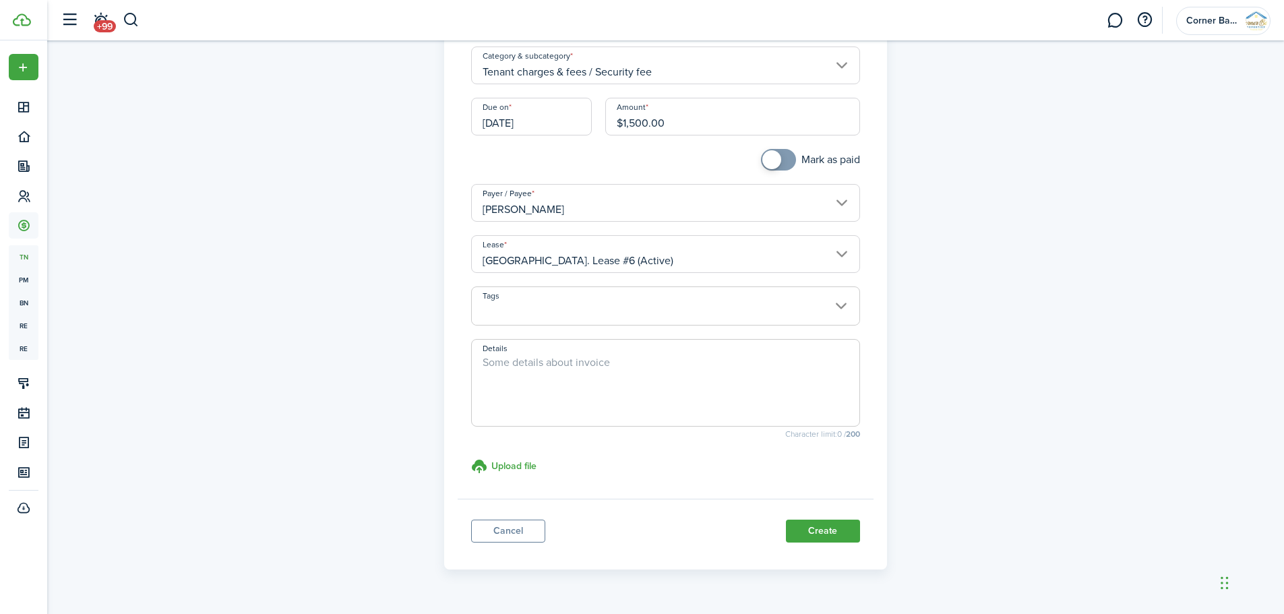
click at [584, 369] on textarea "Details" at bounding box center [666, 387] width 388 height 65
type textarea "Security Deposit fee of one month's rent. This fee cannot be used towards last …"
click at [823, 527] on button "Create" at bounding box center [823, 531] width 74 height 23
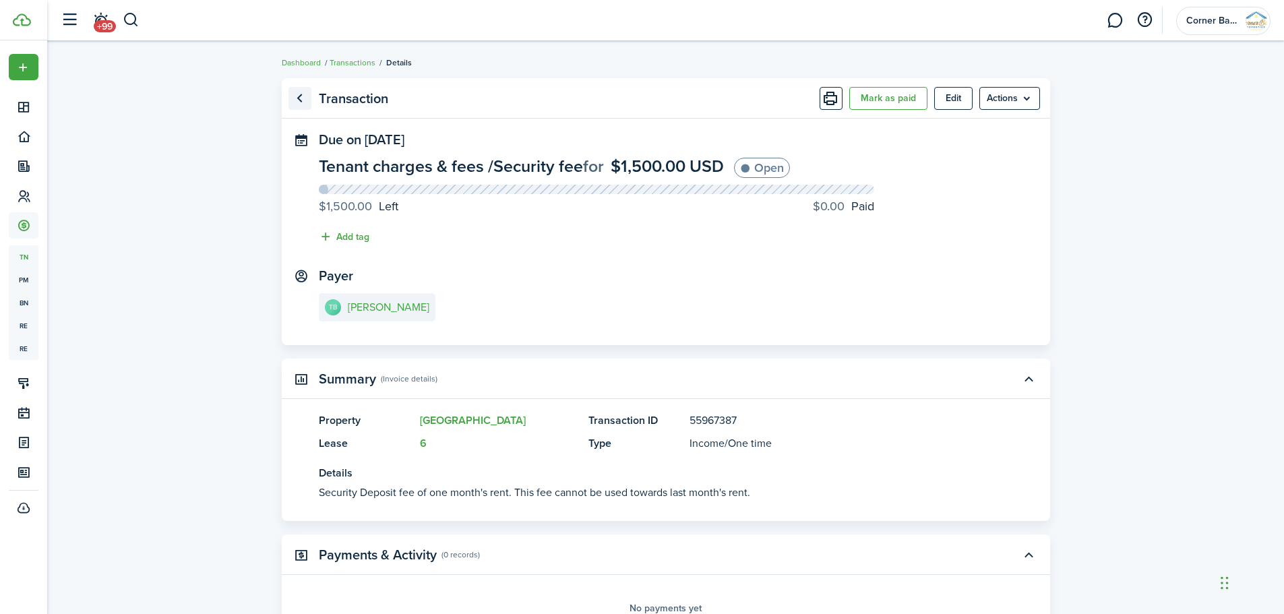
click at [297, 101] on link "Go back" at bounding box center [300, 98] width 23 height 23
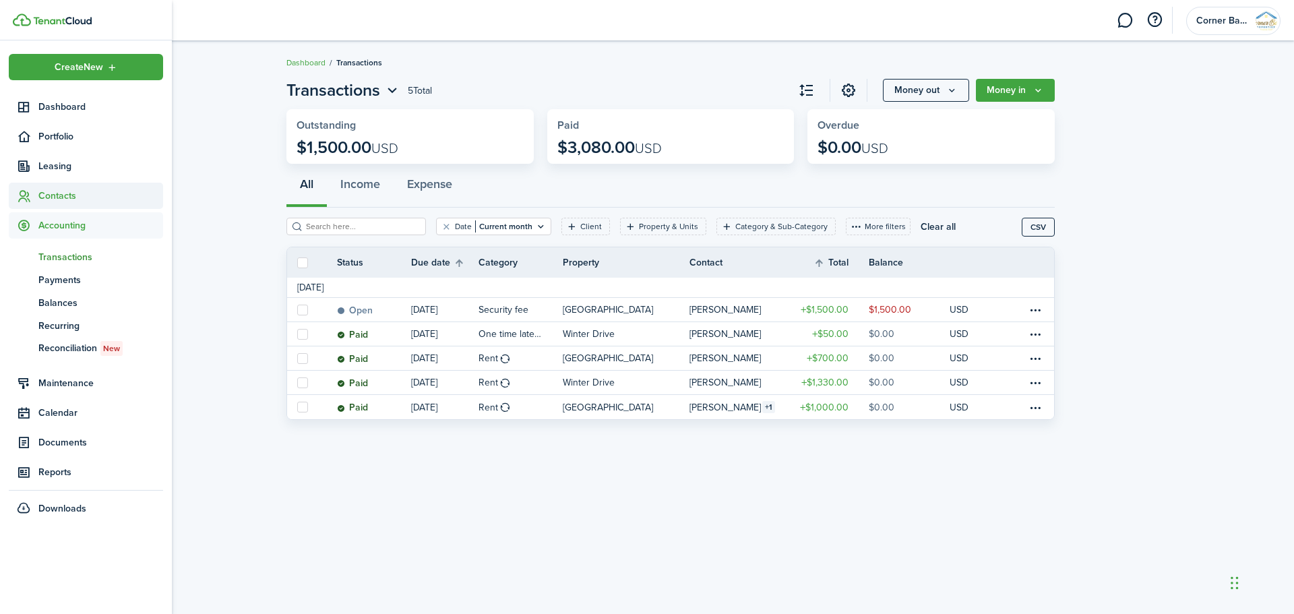
click at [56, 196] on span "Contacts" at bounding box center [100, 196] width 125 height 14
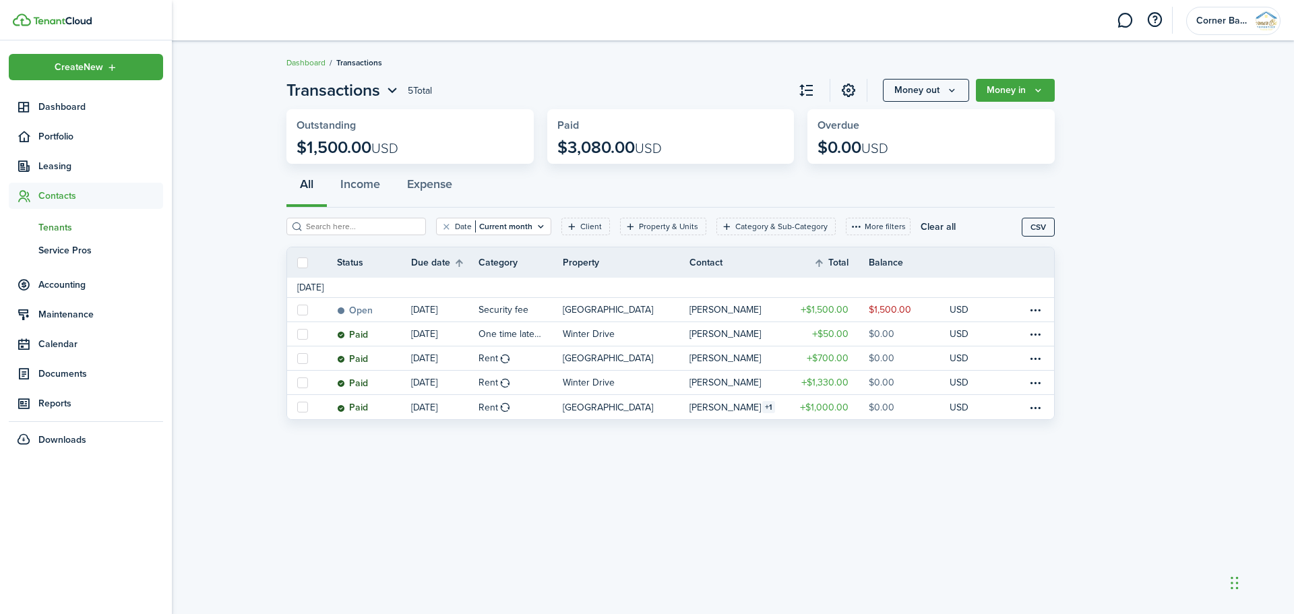
click at [60, 227] on span "Tenants" at bounding box center [100, 227] width 125 height 14
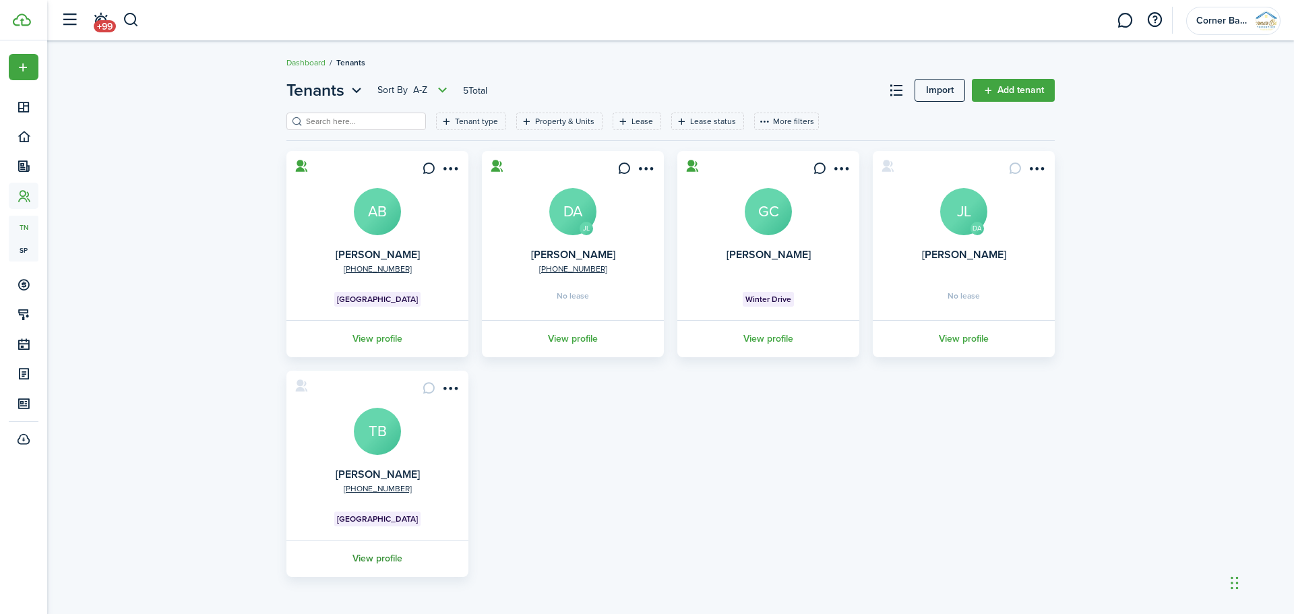
click at [382, 560] on link "View profile" at bounding box center [377, 558] width 186 height 37
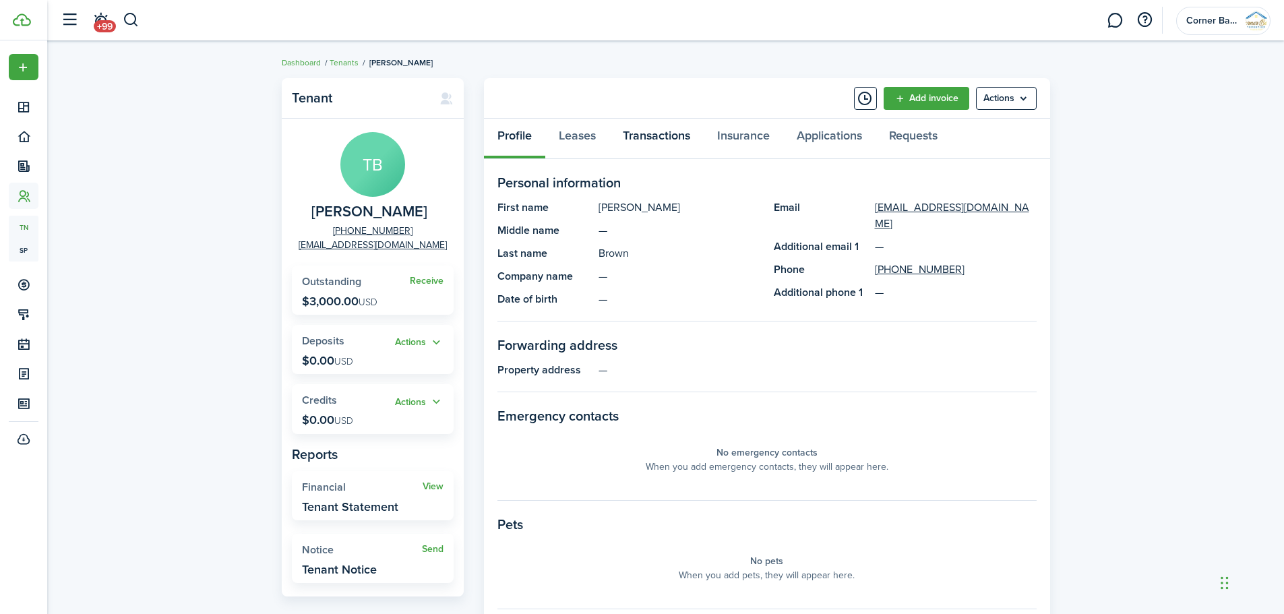
click at [672, 139] on link "Transactions" at bounding box center [656, 139] width 94 height 40
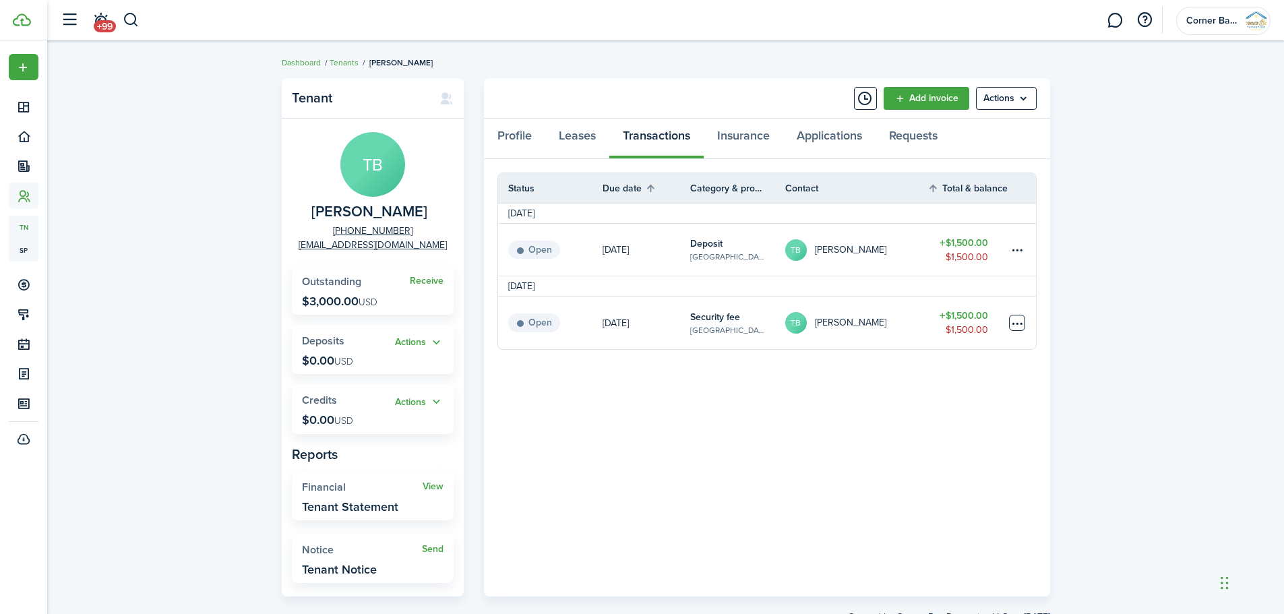
click at [1018, 323] on table-menu-btn-icon at bounding box center [1017, 323] width 16 height 16
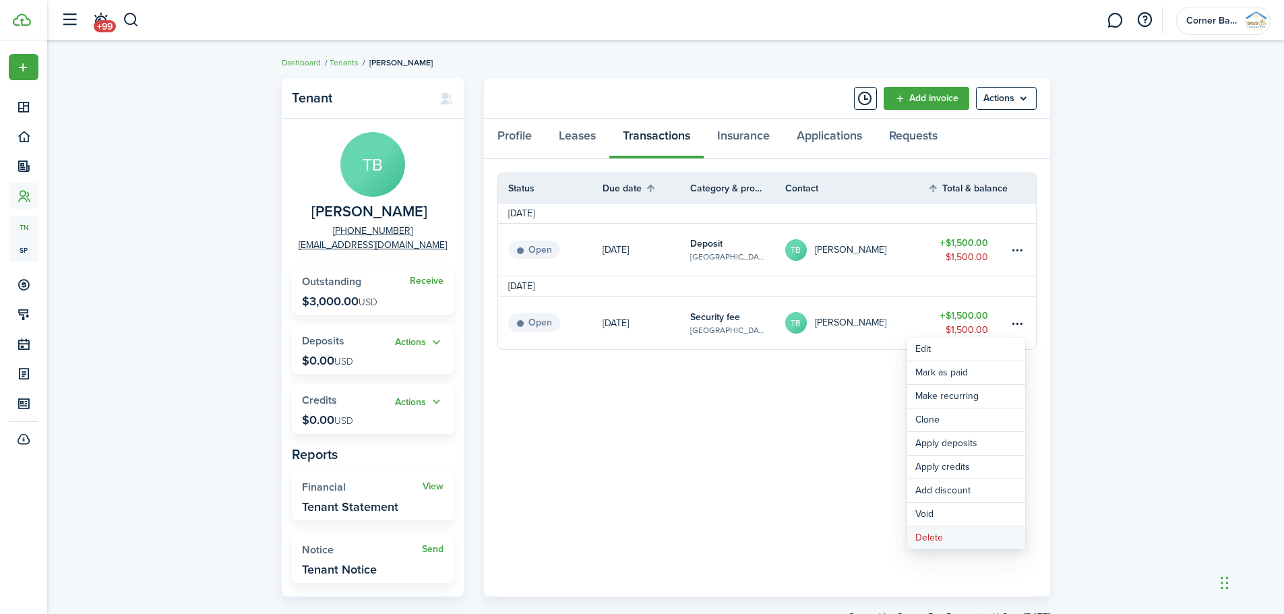
click at [948, 543] on button "Delete" at bounding box center [966, 538] width 118 height 23
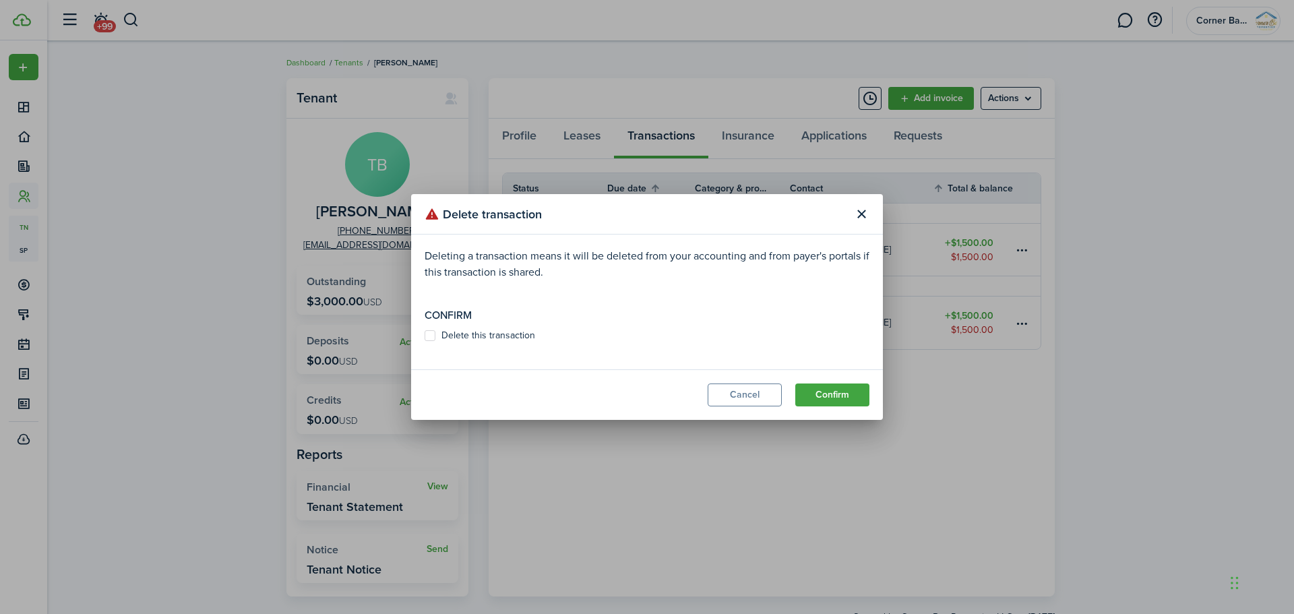
drag, startPoint x: 839, startPoint y: 400, endPoint x: 566, endPoint y: 380, distance: 273.1
click at [566, 380] on modal-footer "Cancel Confirm" at bounding box center [647, 394] width 472 height 51
click at [431, 334] on label "Delete this transaction" at bounding box center [480, 335] width 111 height 11
click at [425, 336] on input "Delete this transaction" at bounding box center [424, 336] width 1 height 1
checkbox input "true"
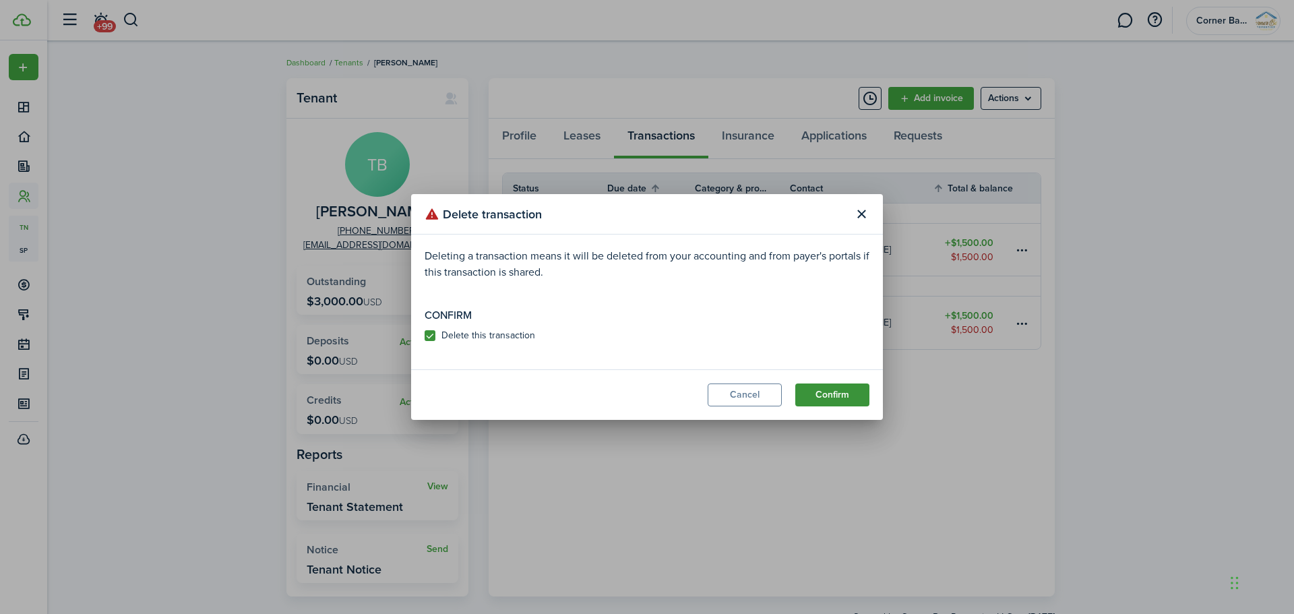
click at [839, 399] on button "Confirm" at bounding box center [832, 395] width 74 height 23
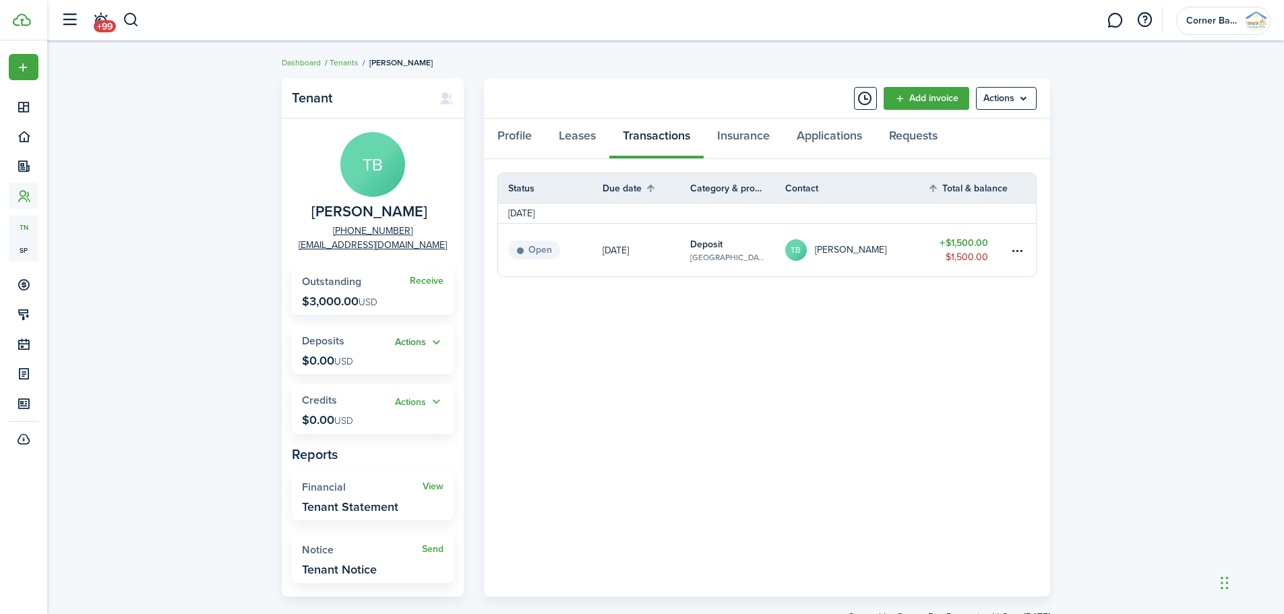
click at [438, 341] on button "Actions" at bounding box center [419, 343] width 49 height 16
click at [562, 347] on panel-main-body "Status Due date Category & property Contact Total & balance Actions [DATE] Open…" at bounding box center [767, 378] width 566 height 438
click at [702, 251] on table-subtitle "[GEOGRAPHIC_DATA]" at bounding box center [727, 257] width 75 height 12
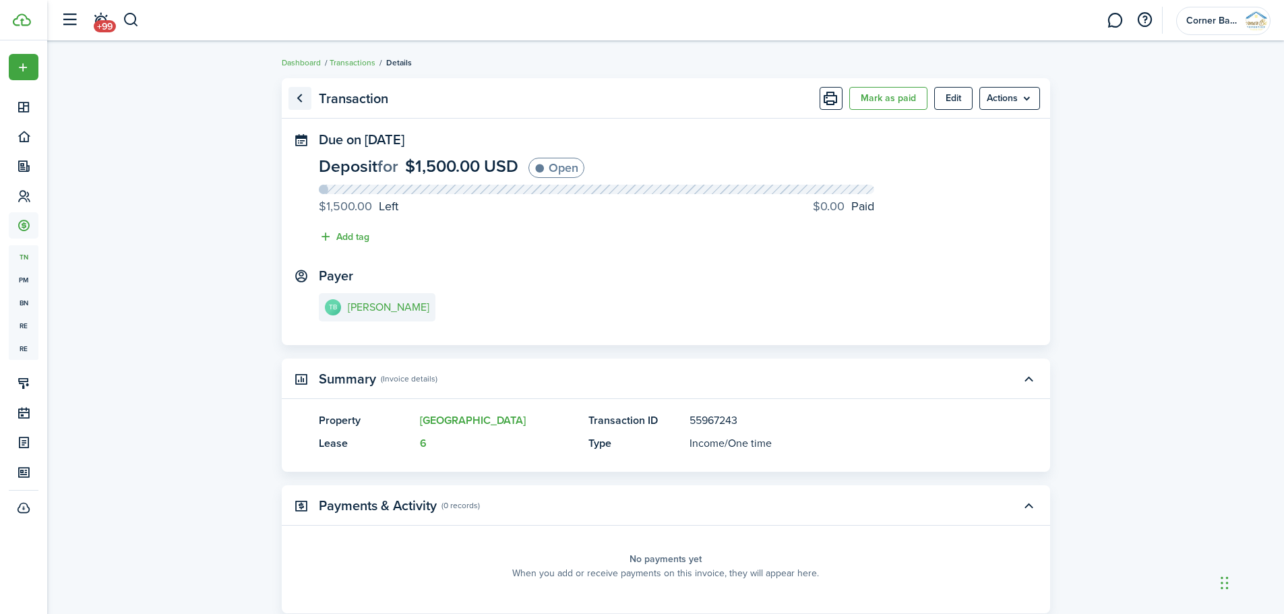
click at [304, 99] on link "Go back" at bounding box center [300, 98] width 23 height 23
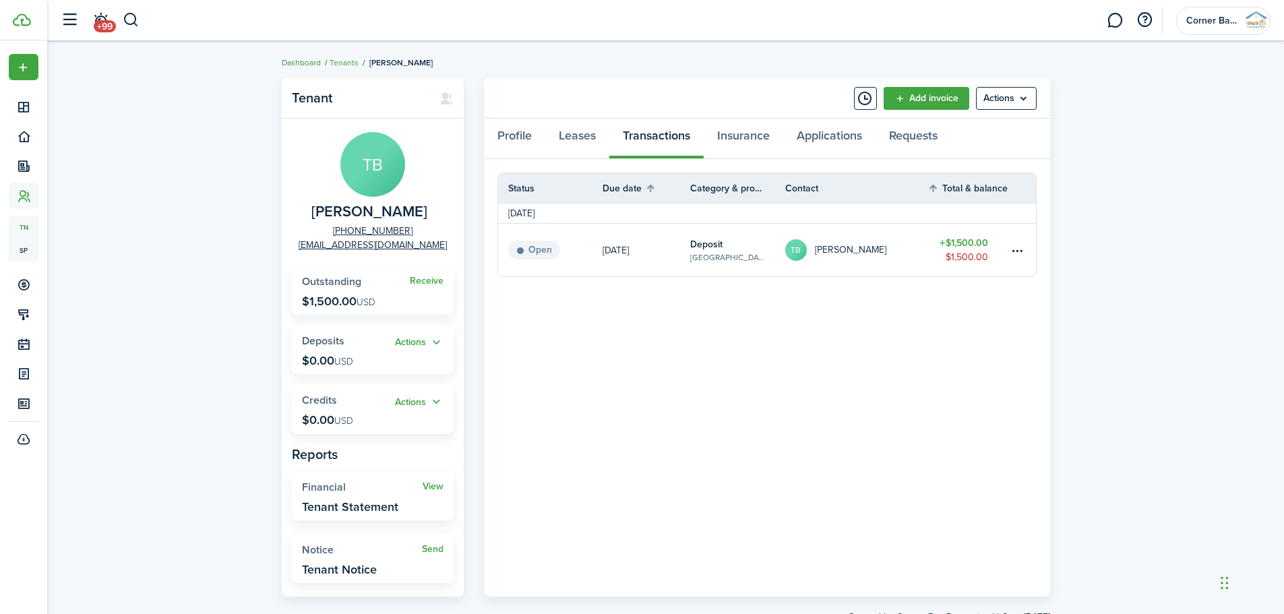
click at [300, 65] on link "Dashboard" at bounding box center [301, 63] width 39 height 12
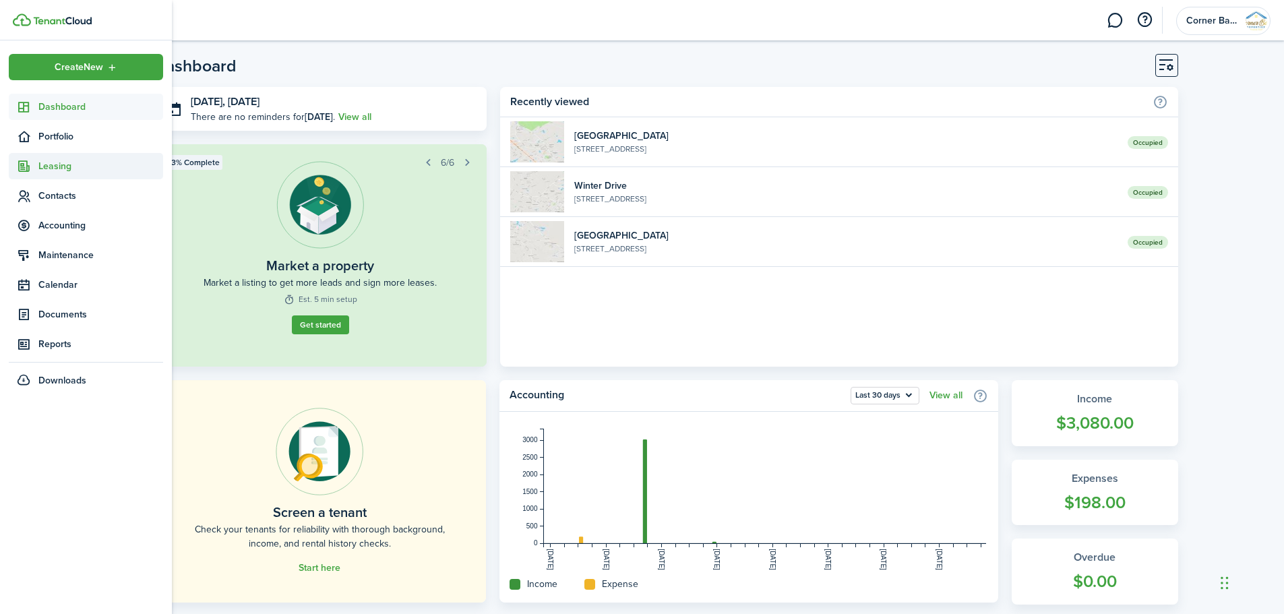
click at [54, 164] on span "Leasing" at bounding box center [100, 166] width 125 height 14
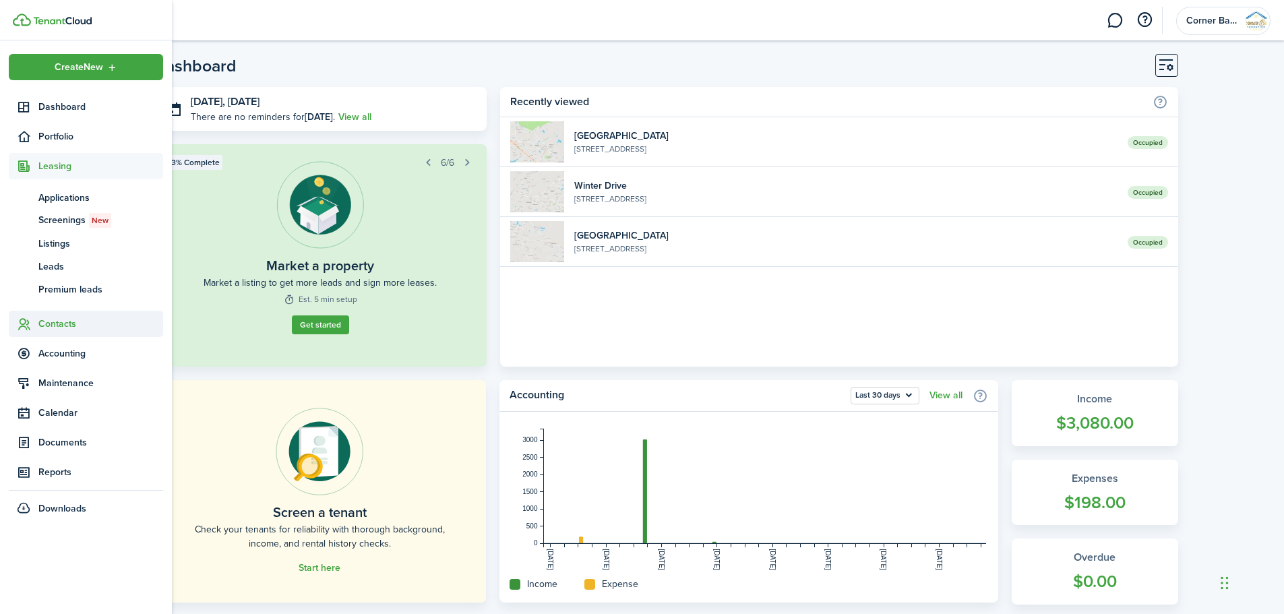
click at [47, 324] on span "Contacts" at bounding box center [100, 324] width 125 height 14
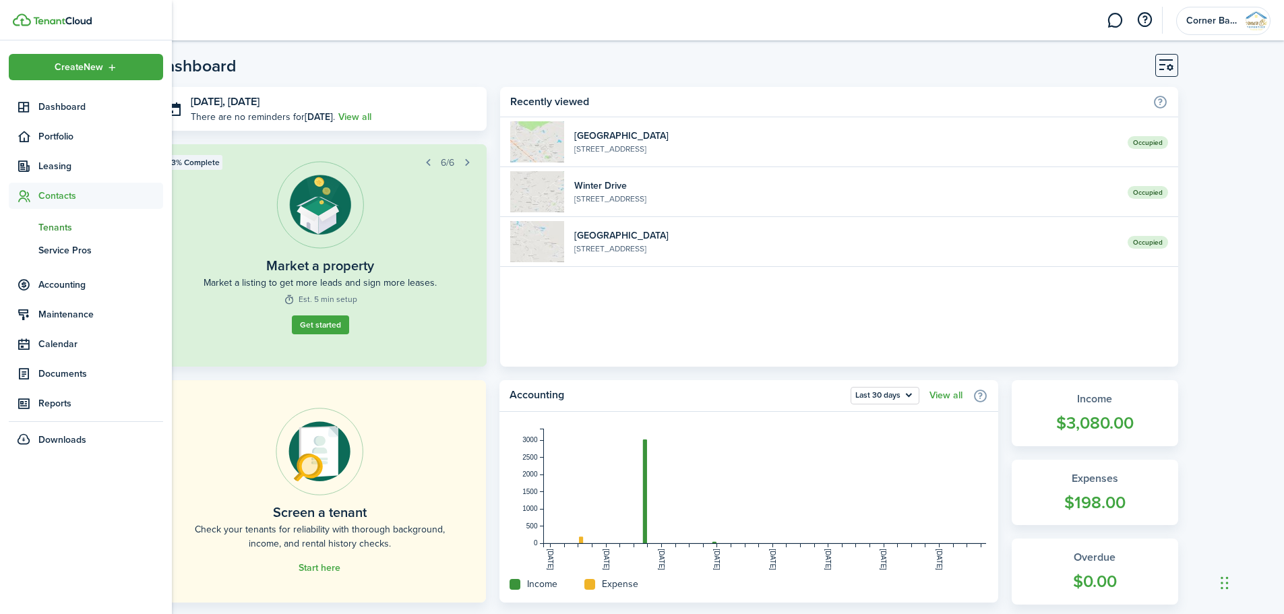
click at [53, 226] on span "Tenants" at bounding box center [100, 227] width 125 height 14
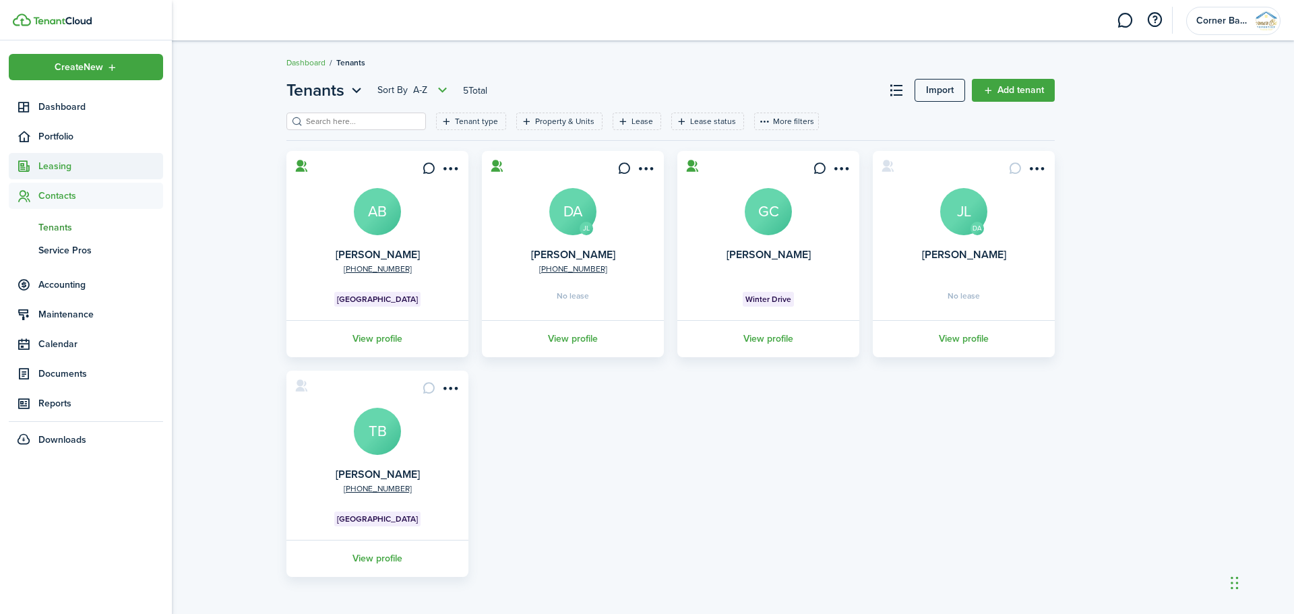
click at [51, 161] on span "Leasing" at bounding box center [100, 166] width 125 height 14
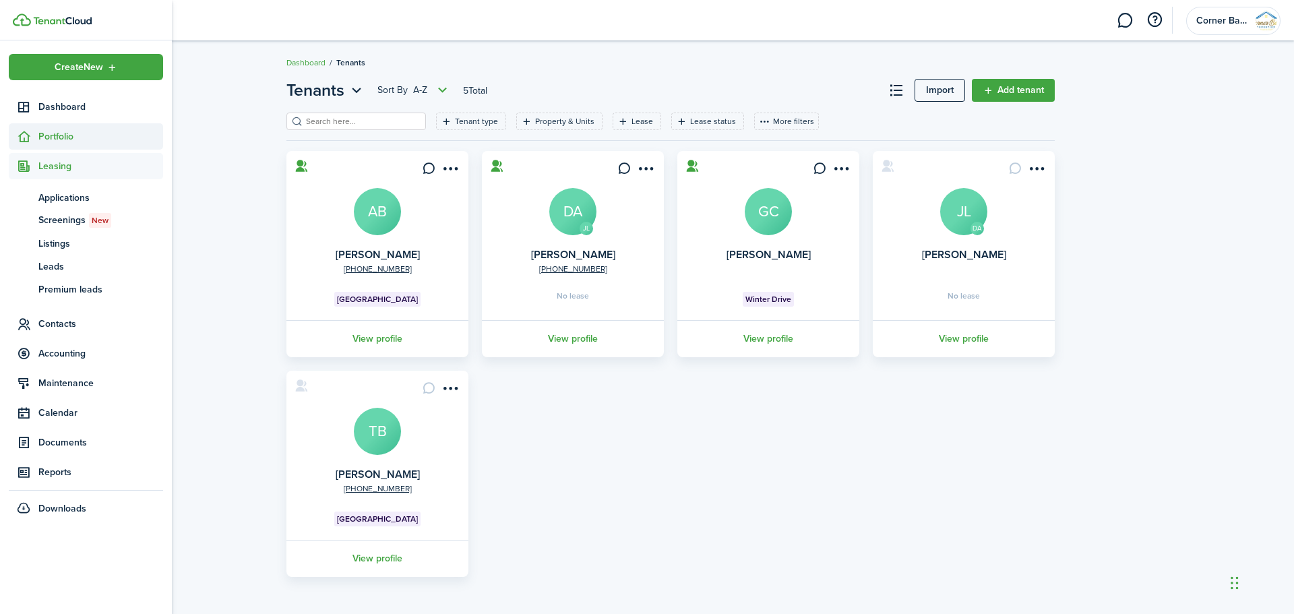
click at [51, 129] on span "Portfolio" at bounding box center [100, 136] width 125 height 14
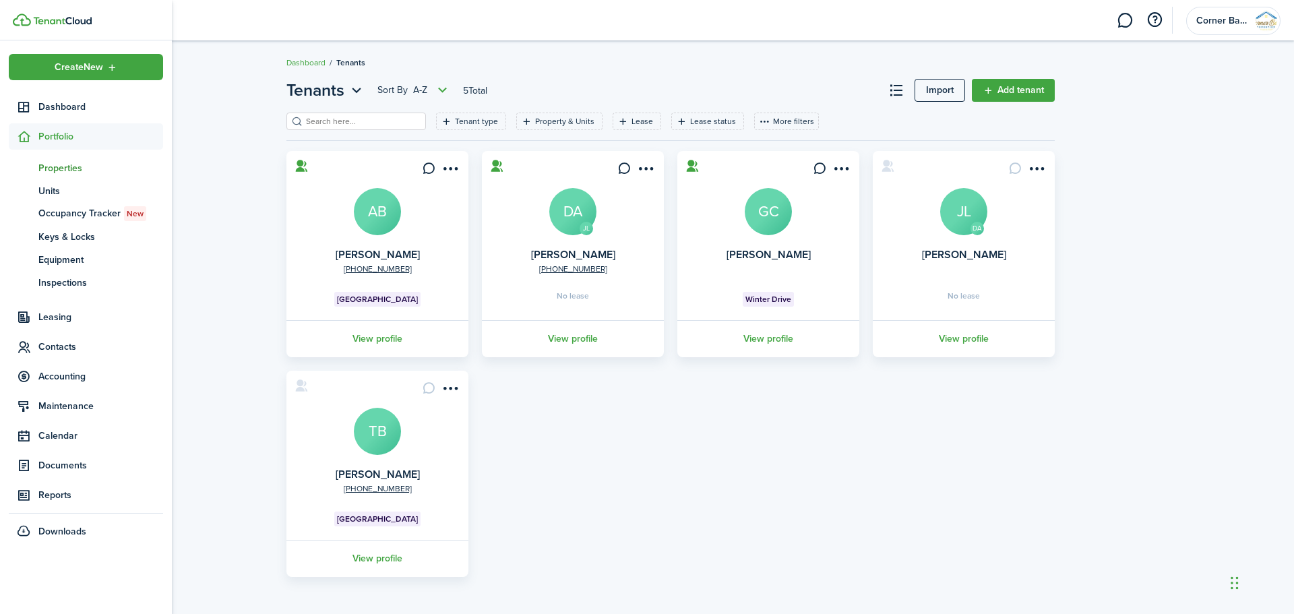
click at [53, 169] on span "Properties" at bounding box center [100, 168] width 125 height 14
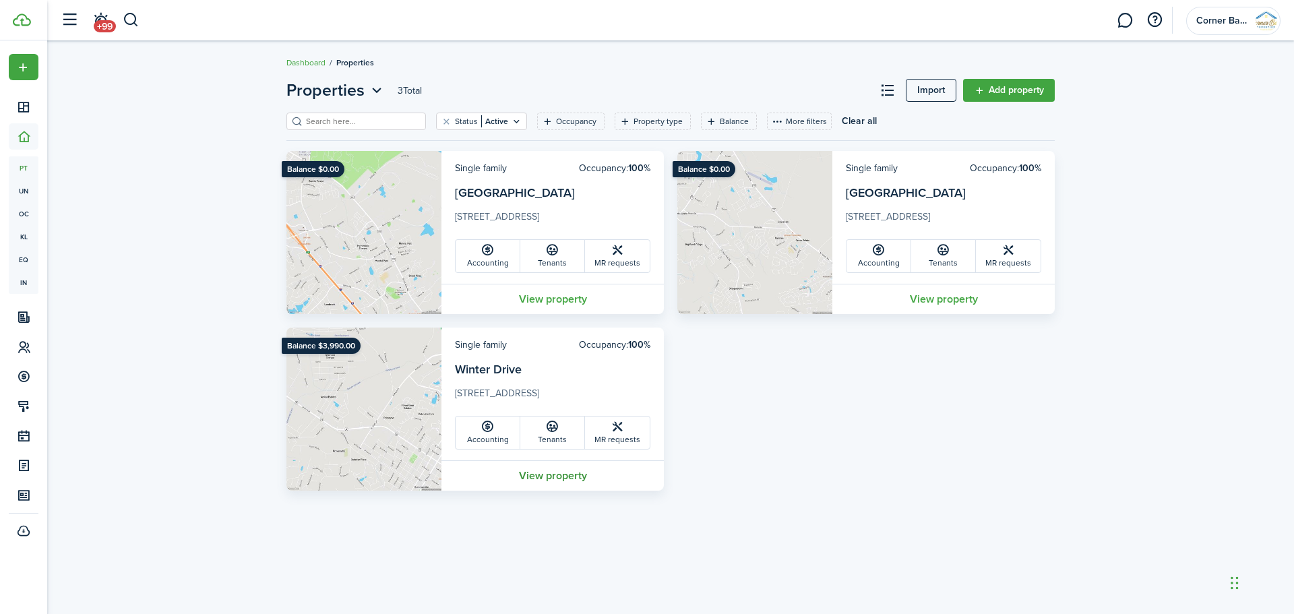
click at [550, 477] on link "View property" at bounding box center [553, 475] width 222 height 30
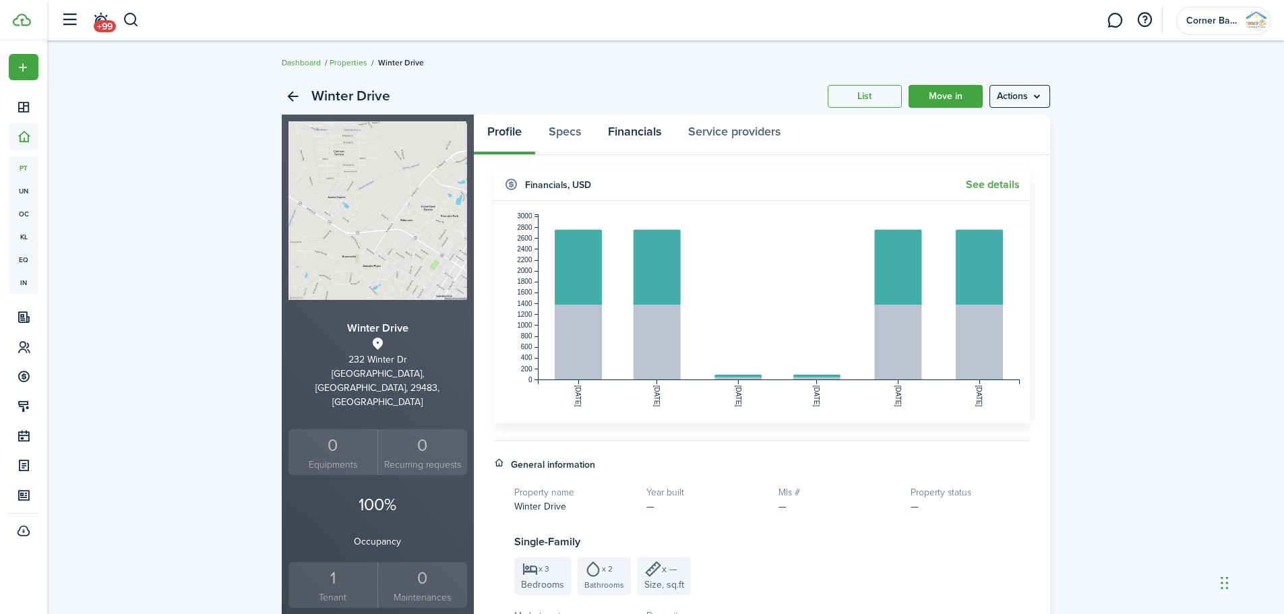
click at [626, 130] on link "Financials" at bounding box center [635, 135] width 80 height 40
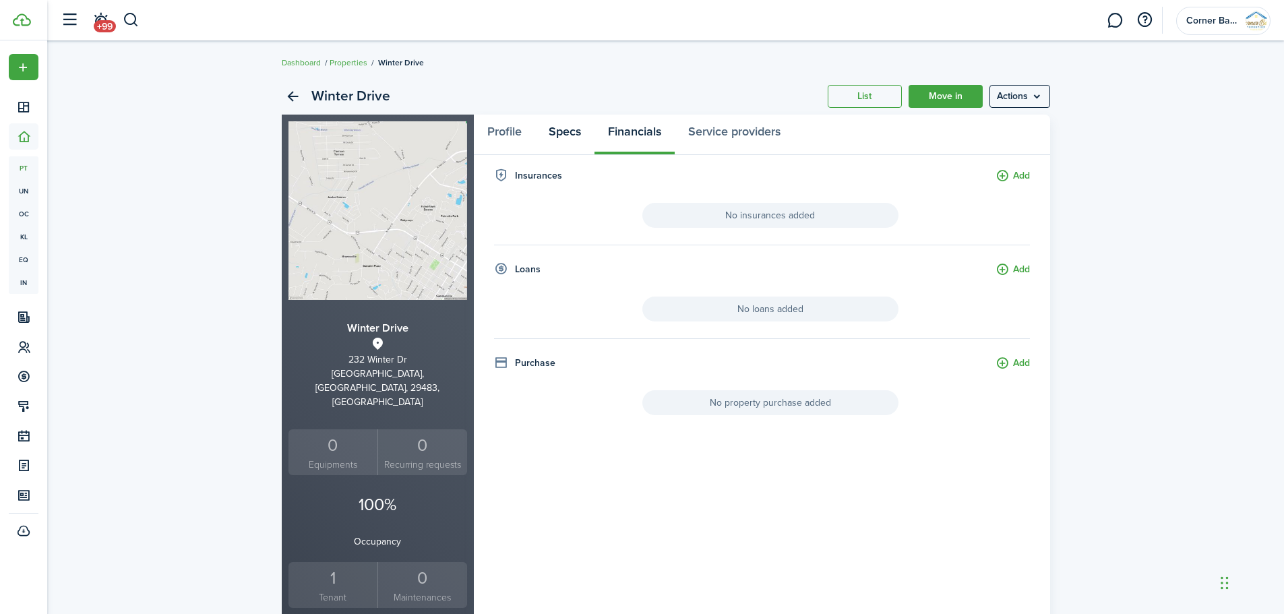
click at [570, 129] on link "Specs" at bounding box center [564, 135] width 59 height 40
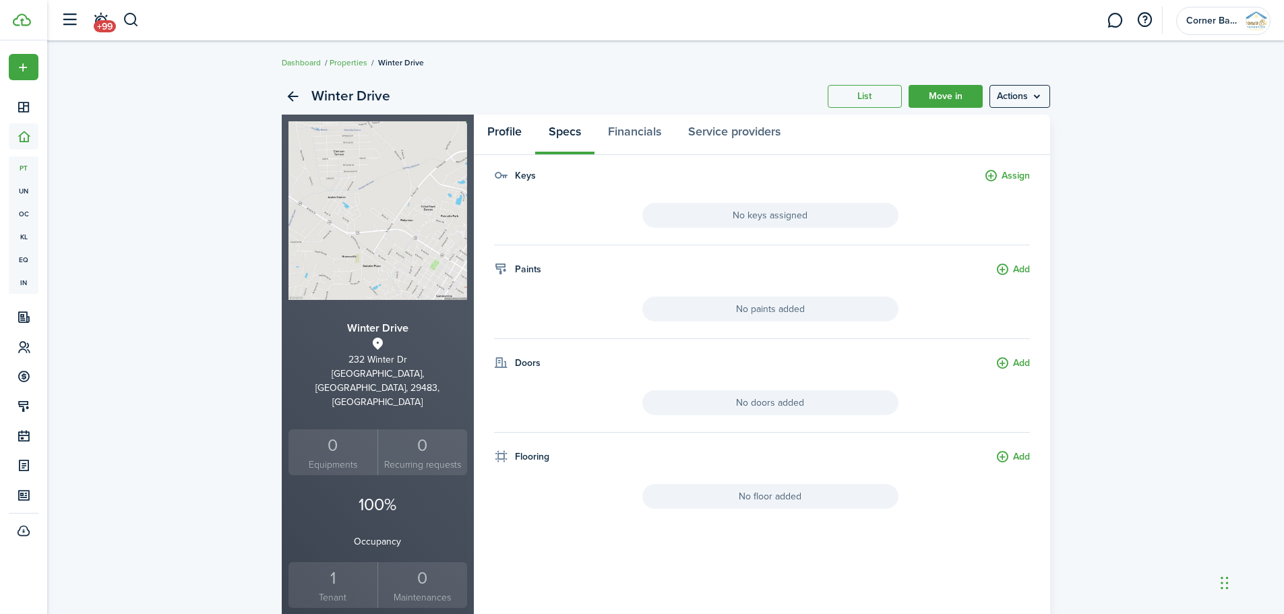
click at [506, 129] on link "Profile" at bounding box center [504, 135] width 61 height 40
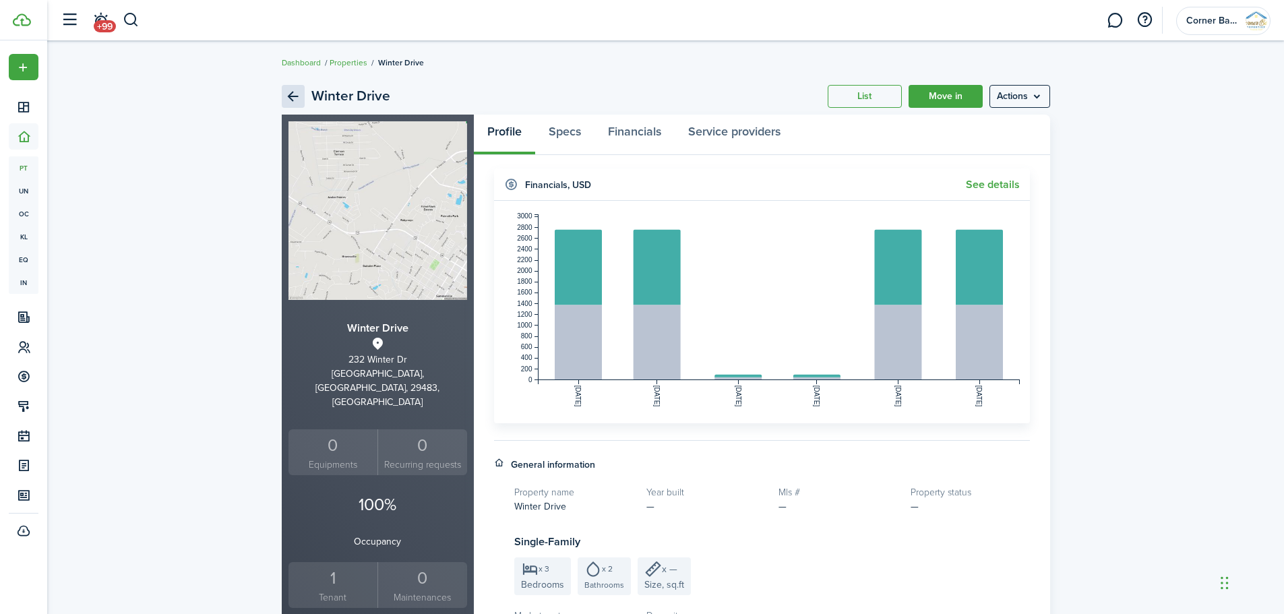
click at [283, 97] on link "Back" at bounding box center [293, 96] width 23 height 23
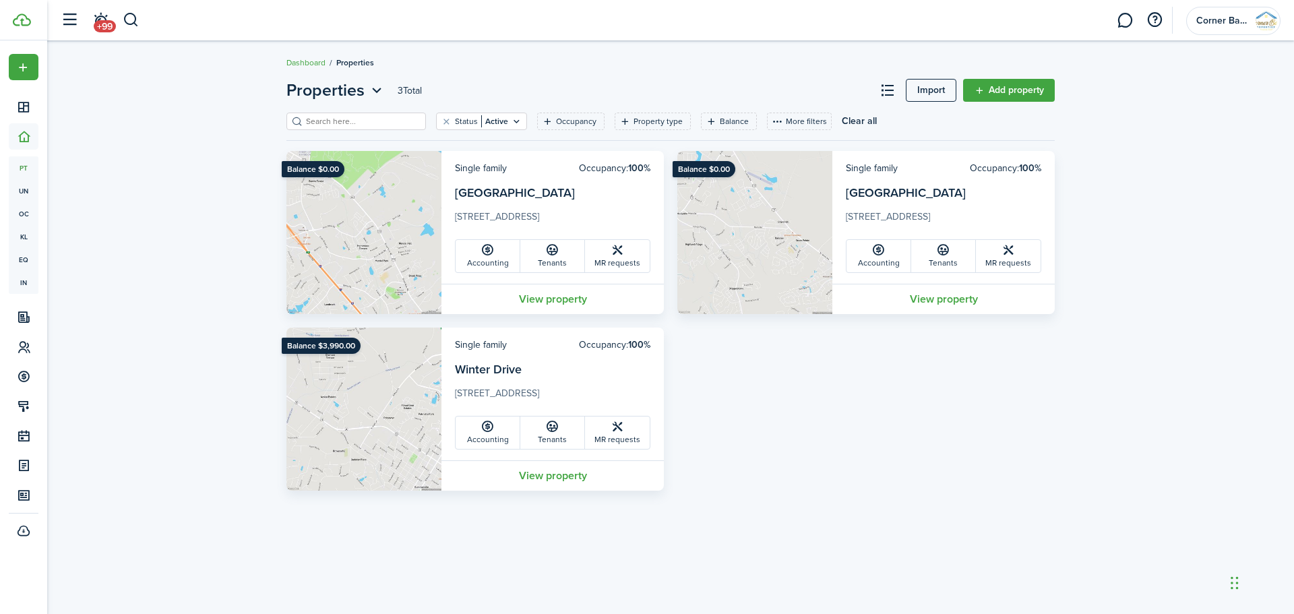
click at [322, 347] on ribbon "Balance $3,990.00" at bounding box center [321, 346] width 79 height 16
click at [503, 367] on link "Winter Drive" at bounding box center [488, 370] width 67 height 18
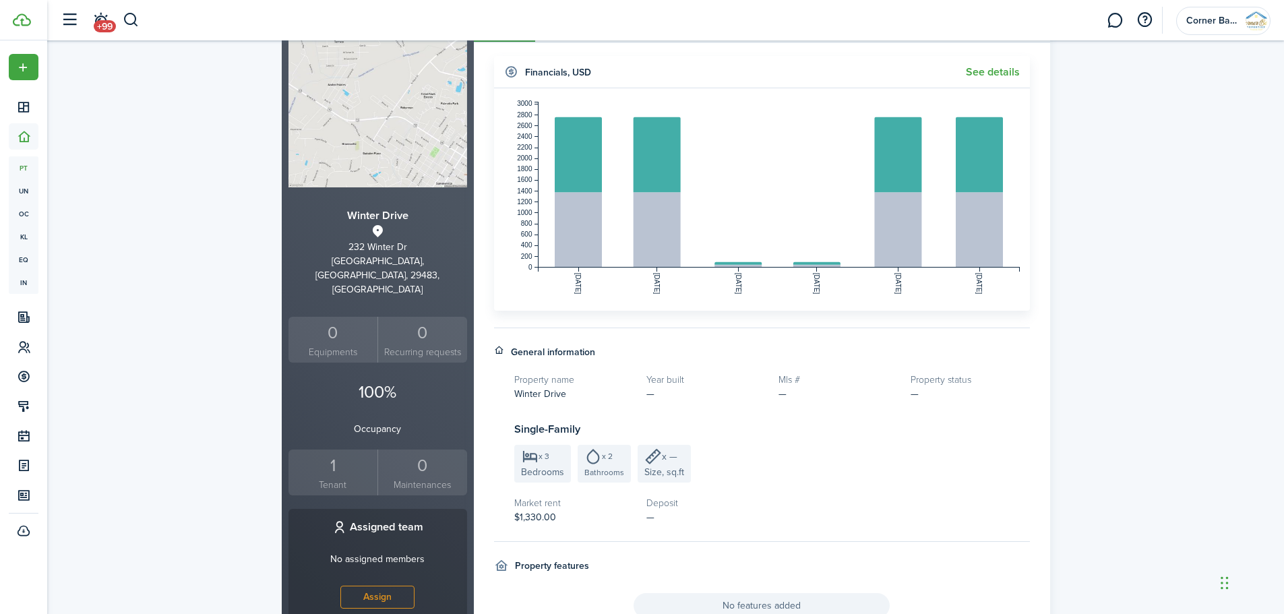
scroll to position [67, 0]
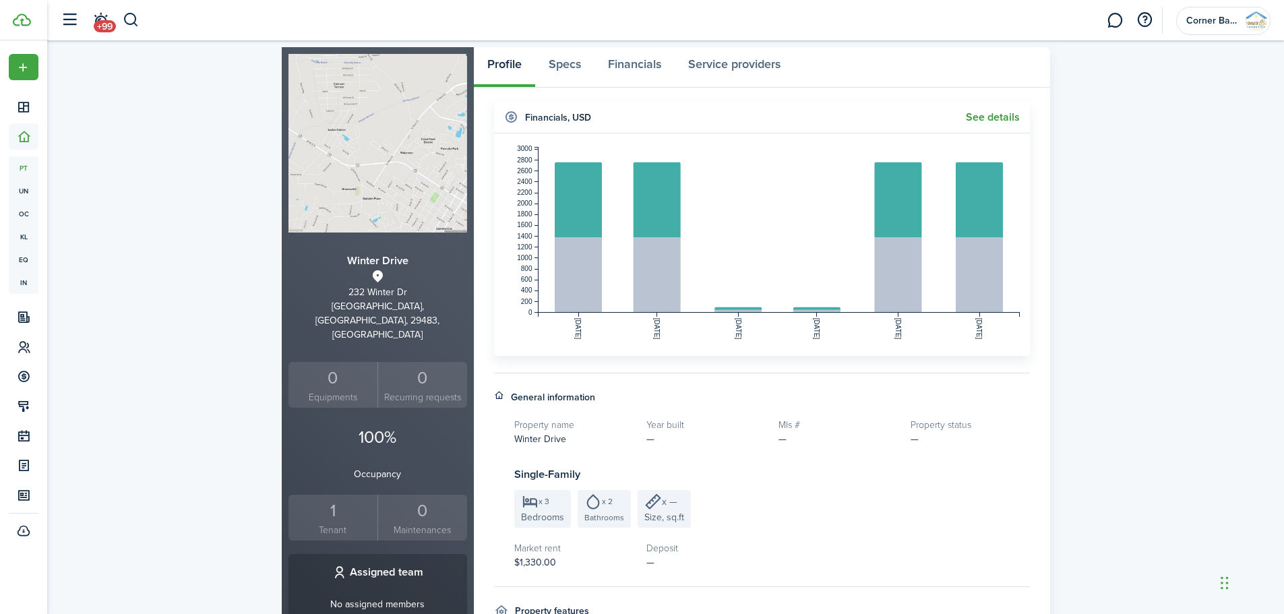
click at [984, 114] on link "See details" at bounding box center [993, 117] width 54 height 12
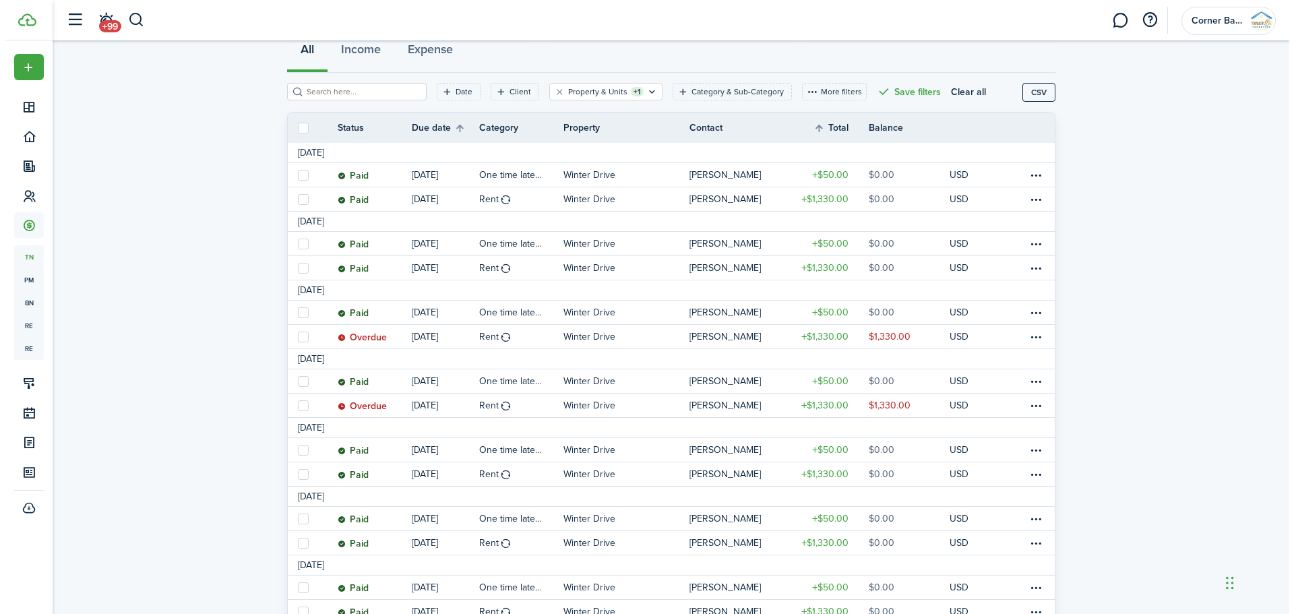
scroll to position [202, 0]
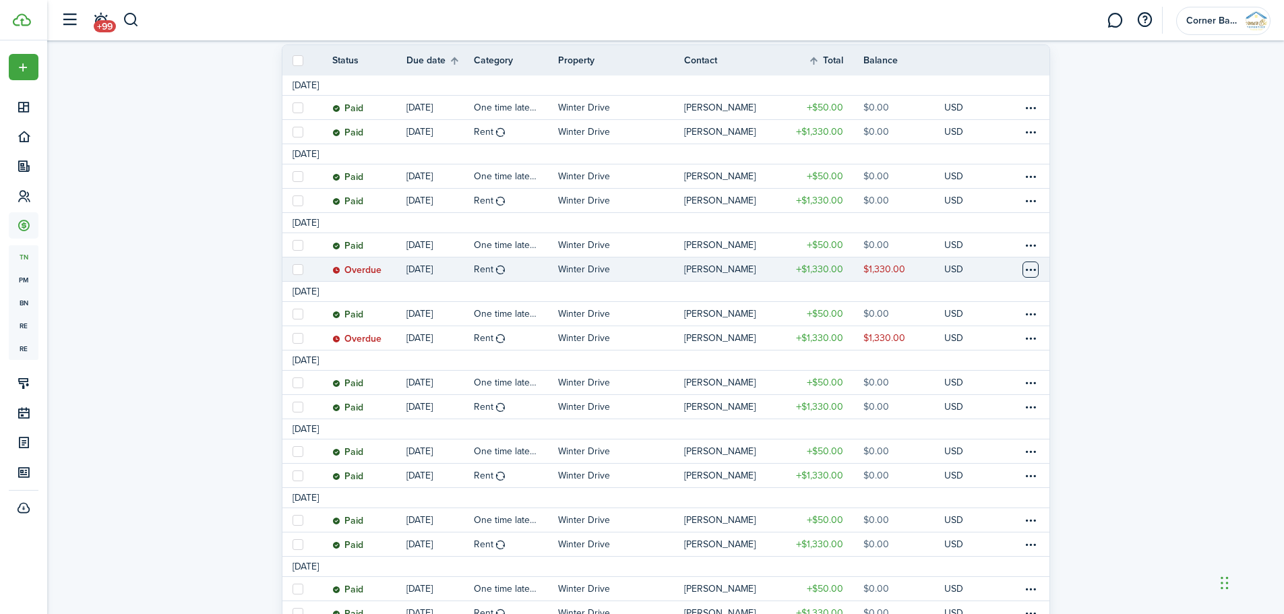
click at [1031, 270] on table-menu-btn-icon at bounding box center [1031, 270] width 16 height 16
click at [966, 320] on link "Mark as paid" at bounding box center [980, 319] width 118 height 23
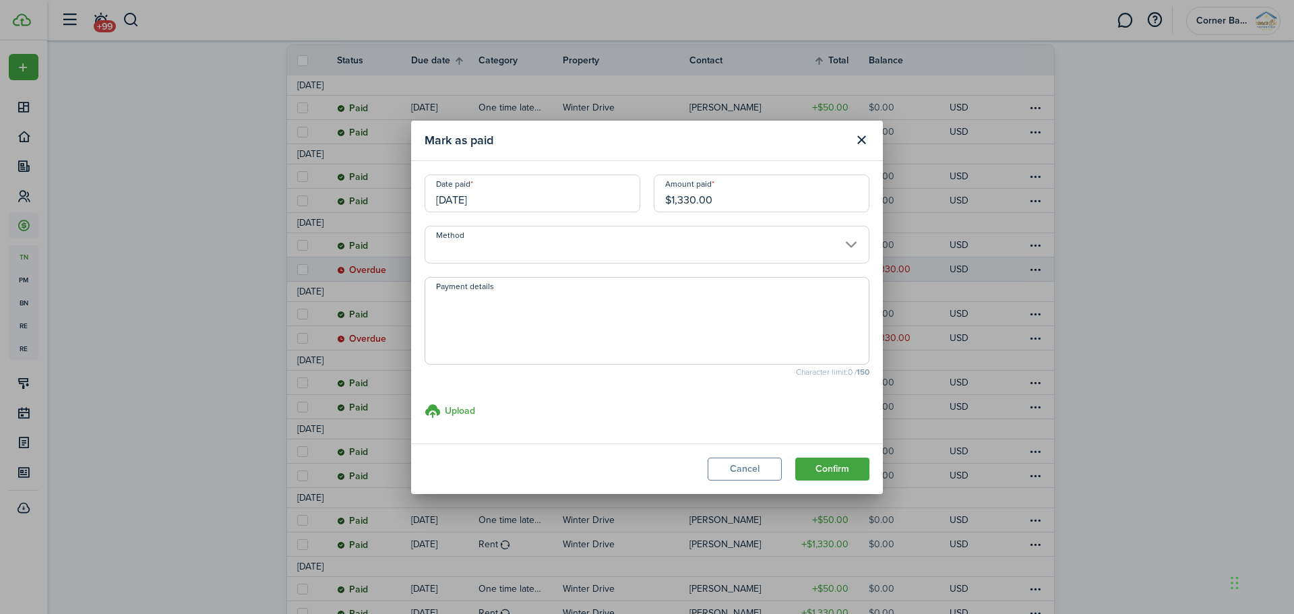
click at [487, 251] on input "Method" at bounding box center [647, 245] width 445 height 38
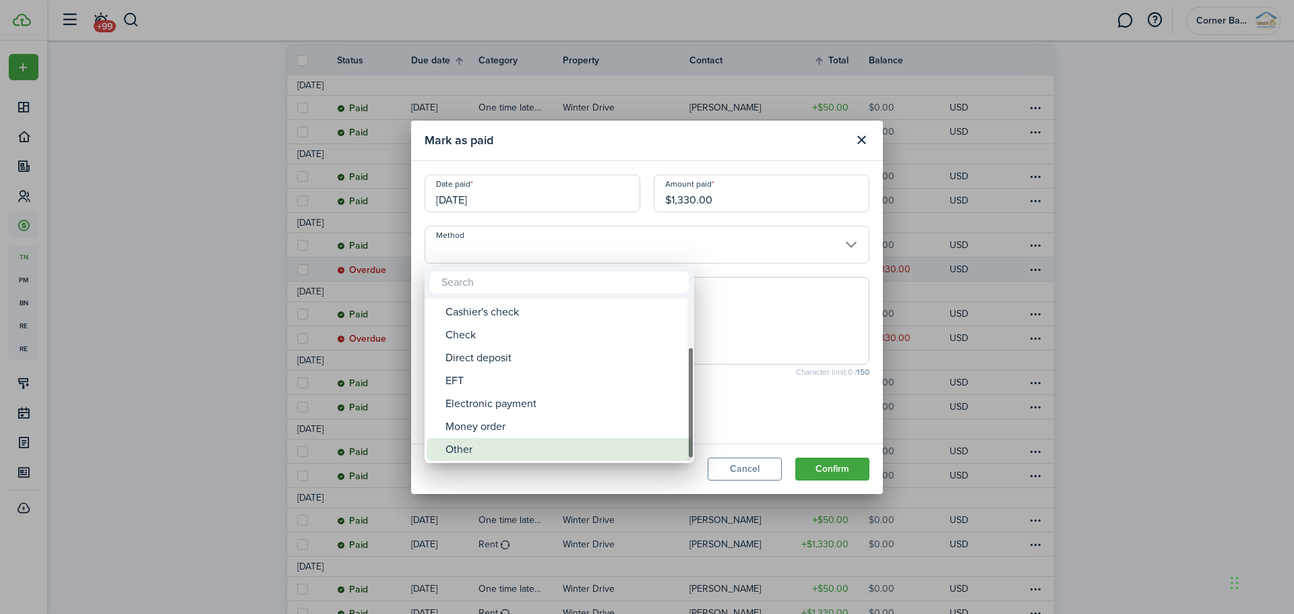
click at [465, 447] on div "Other" at bounding box center [565, 449] width 239 height 23
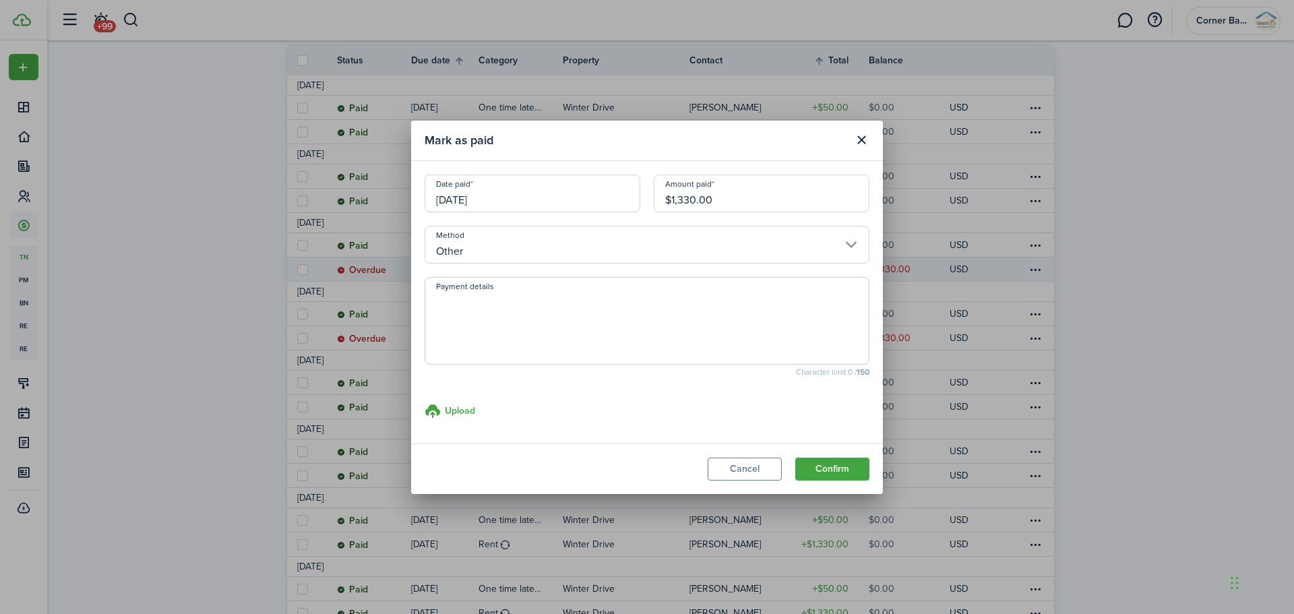
click at [518, 250] on input "Other" at bounding box center [647, 245] width 445 height 38
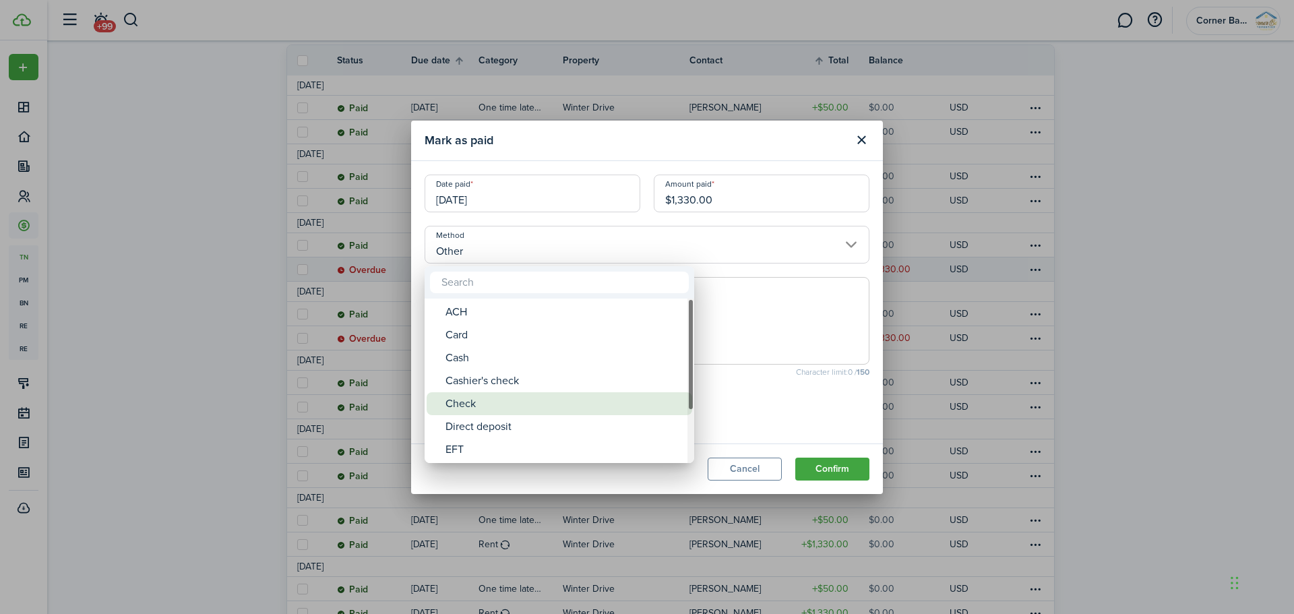
click at [500, 411] on div "Check" at bounding box center [565, 403] width 239 height 23
type input "Check"
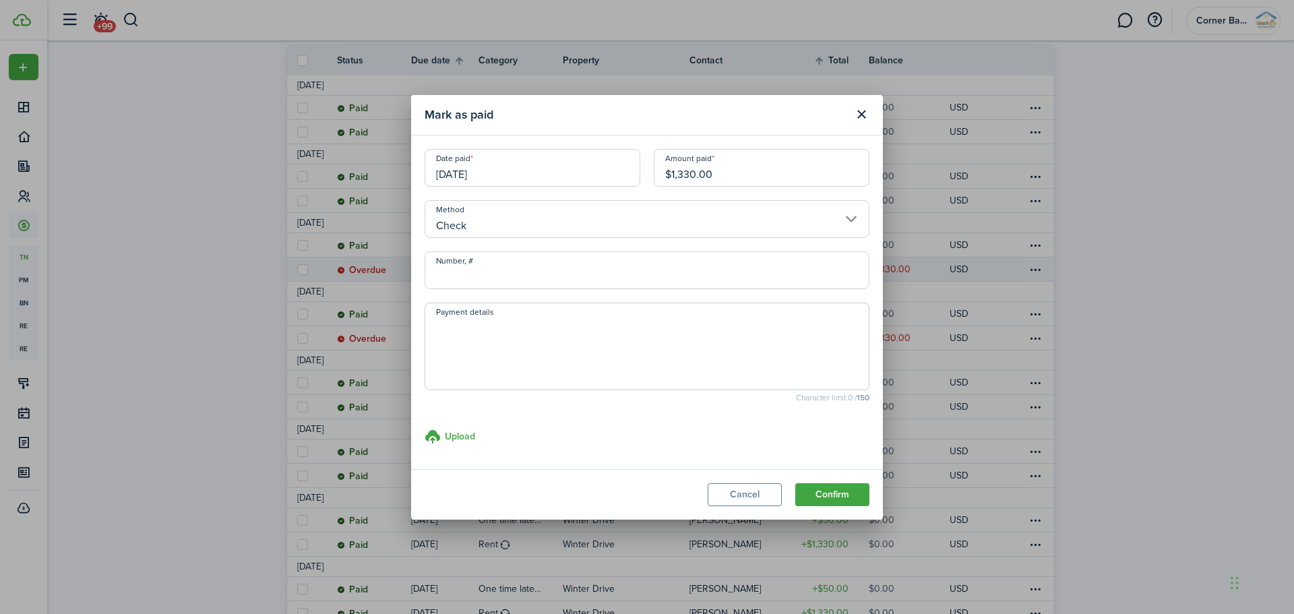
click at [527, 276] on input "Number, #" at bounding box center [647, 270] width 445 height 38
click at [529, 342] on textarea "Payment details" at bounding box center [647, 350] width 444 height 65
click at [498, 171] on input "[DATE]" at bounding box center [533, 168] width 216 height 38
type textarea "Payment Received [DATE] - work performed through Gladiator Flooring."
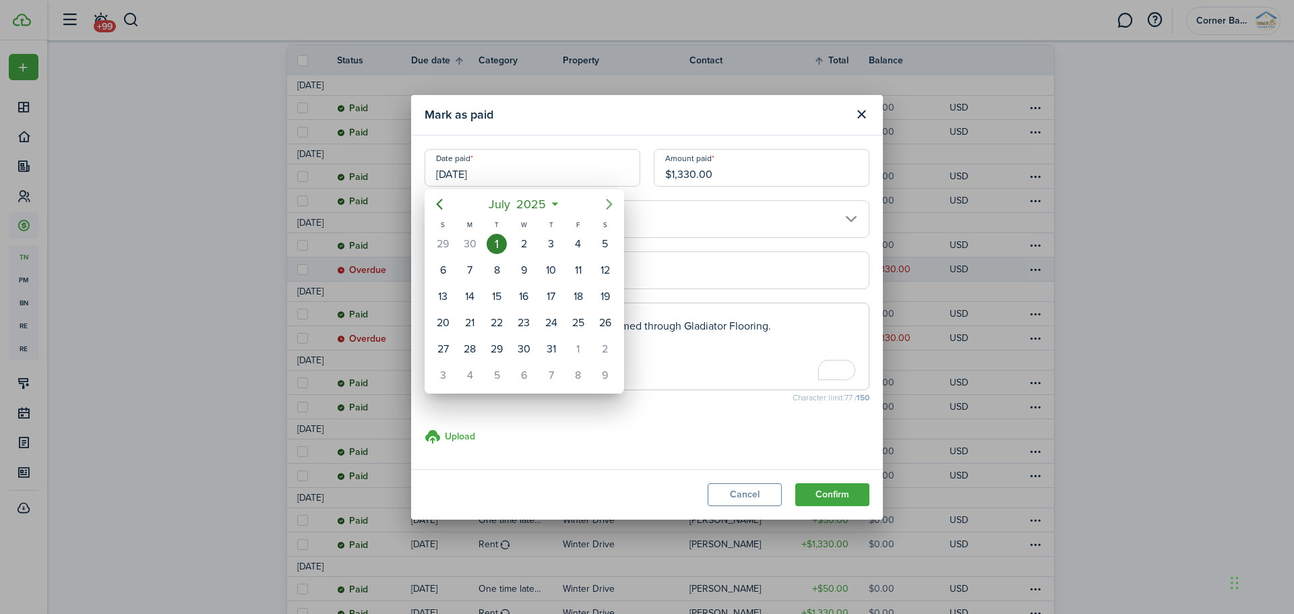
click at [605, 201] on icon "Next page" at bounding box center [609, 204] width 16 height 16
click at [609, 208] on icon "Next page" at bounding box center [609, 204] width 6 height 11
click at [490, 292] on div "15" at bounding box center [497, 297] width 20 height 20
type input "[DATE]"
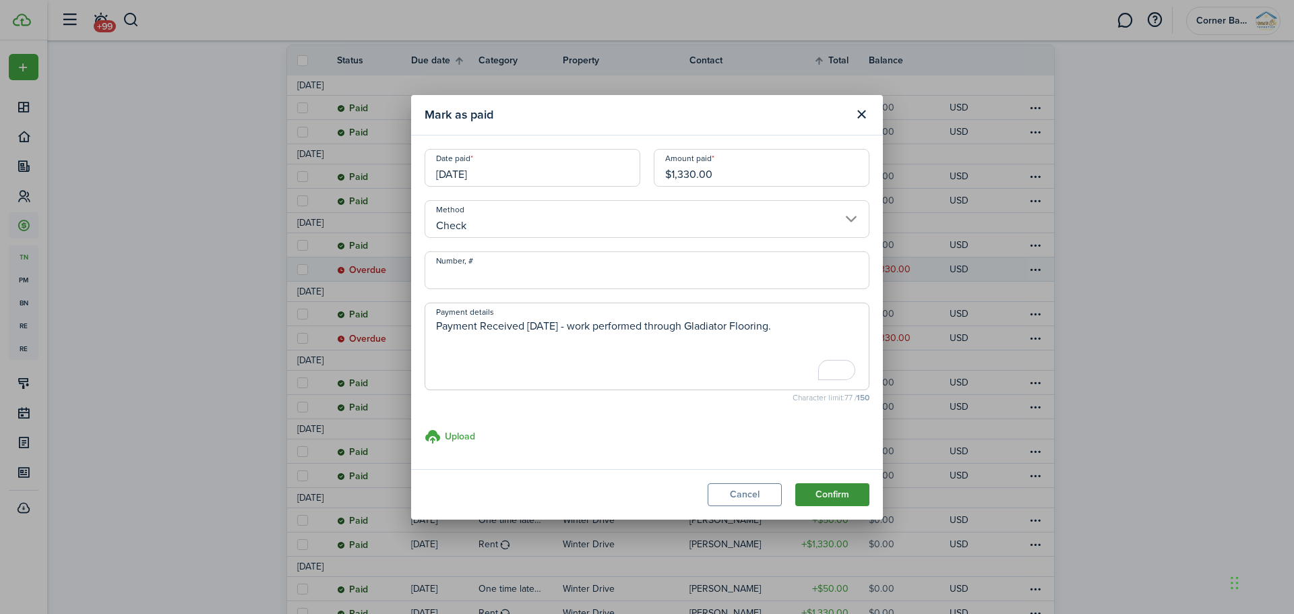
click at [837, 493] on button "Confirm" at bounding box center [832, 494] width 74 height 23
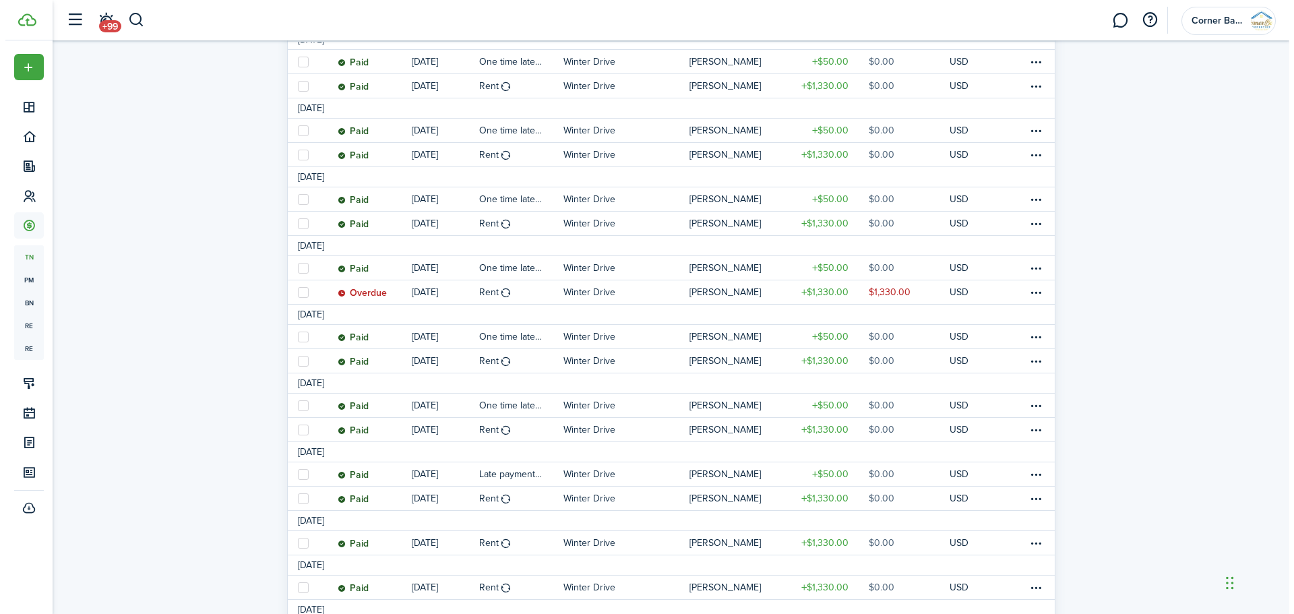
scroll to position [674, 0]
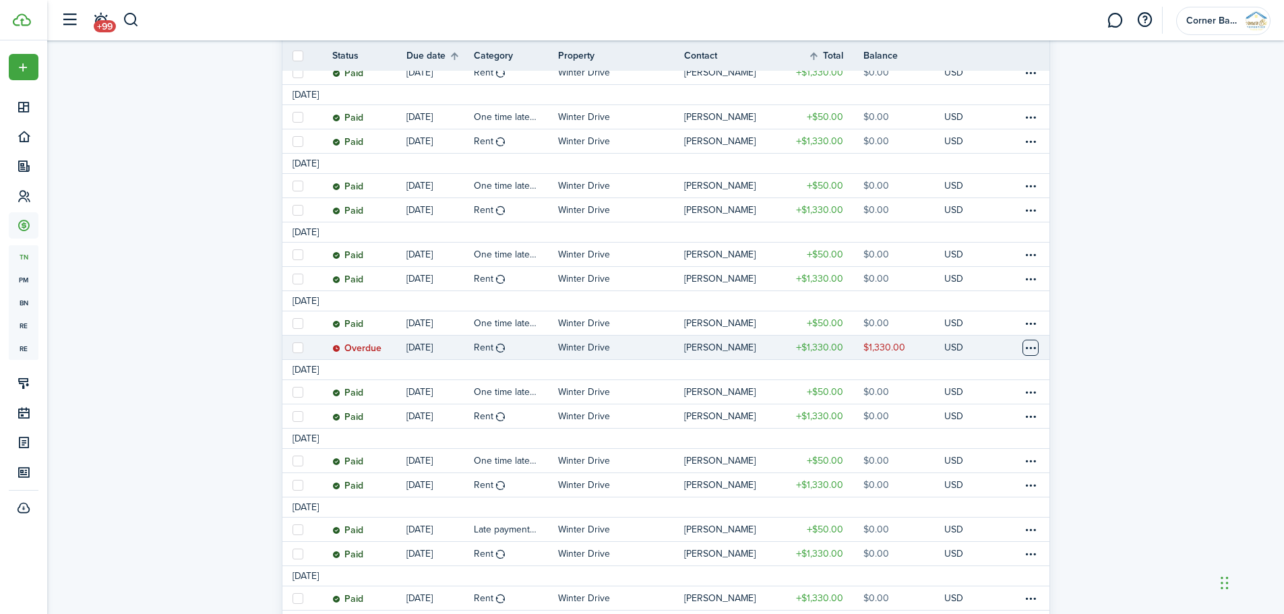
click at [1032, 348] on table-menu-btn-icon at bounding box center [1031, 348] width 16 height 16
click at [957, 399] on link "Mark as paid" at bounding box center [980, 397] width 118 height 23
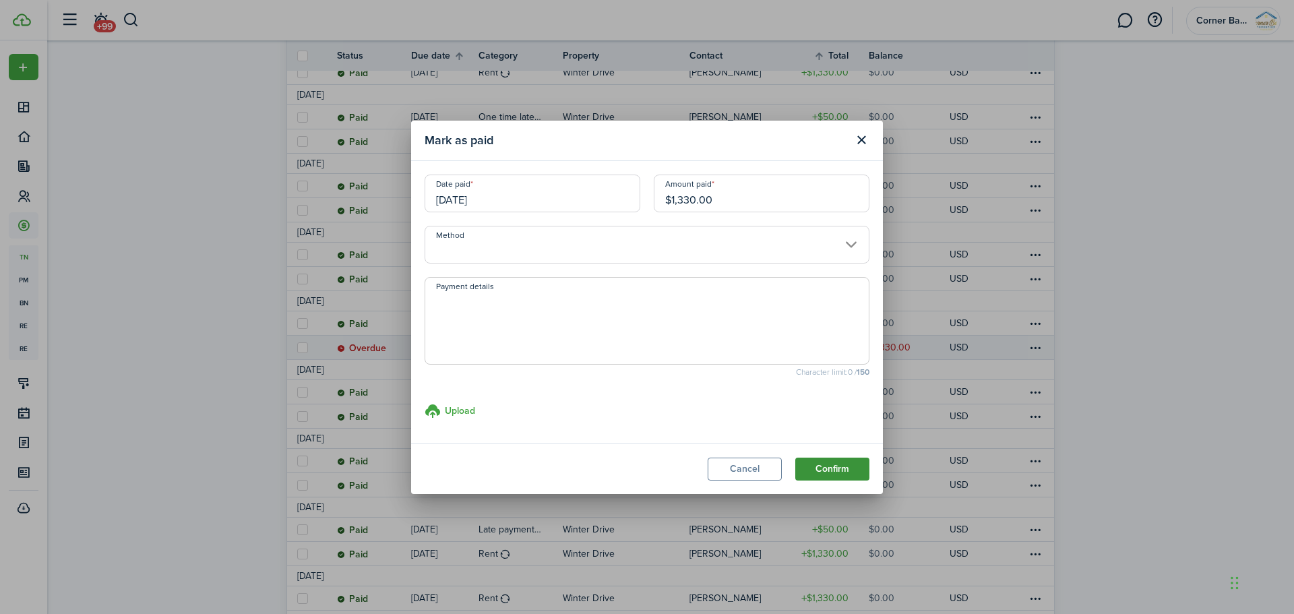
click at [839, 463] on button "Confirm" at bounding box center [832, 469] width 74 height 23
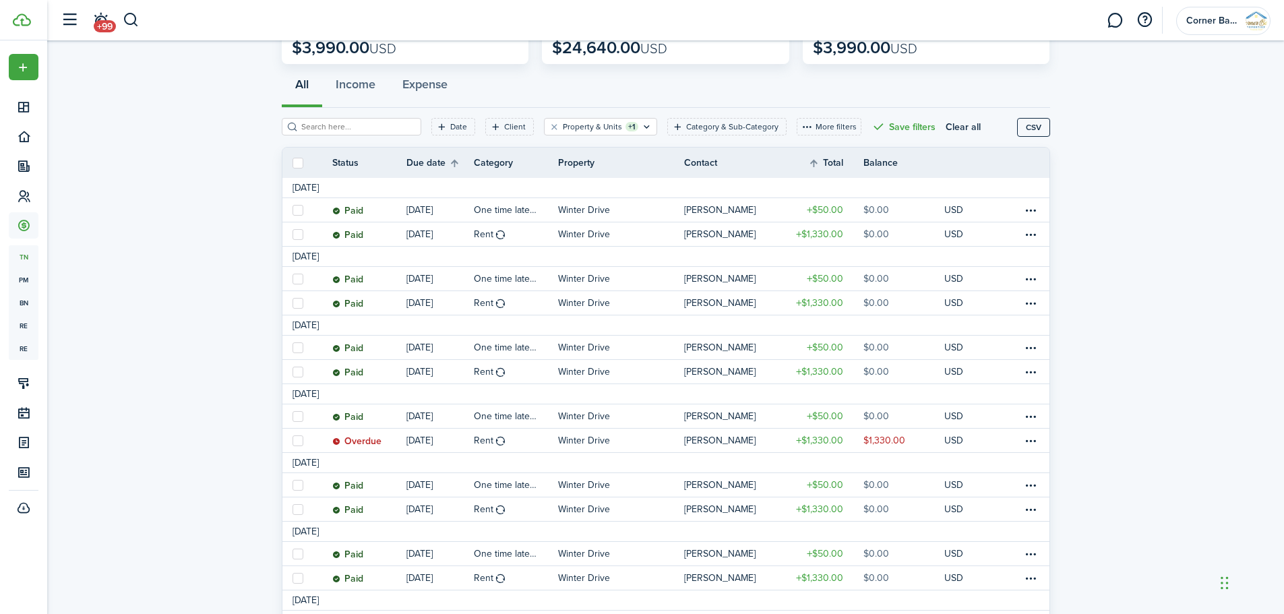
scroll to position [0, 0]
